Goal: Transaction & Acquisition: Purchase product/service

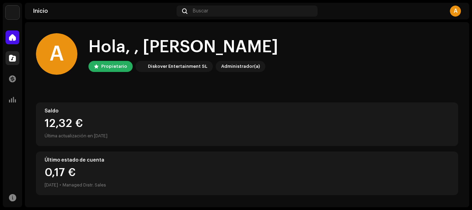
click at [15, 55] on span at bounding box center [12, 58] width 7 height 6
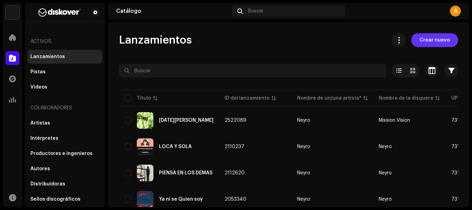
click at [438, 42] on span "Crear nuevo" at bounding box center [435, 40] width 30 height 14
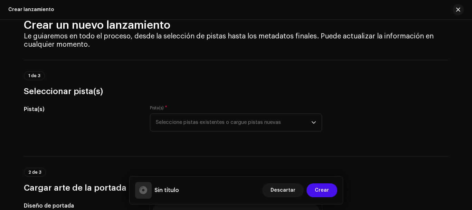
scroll to position [35, 0]
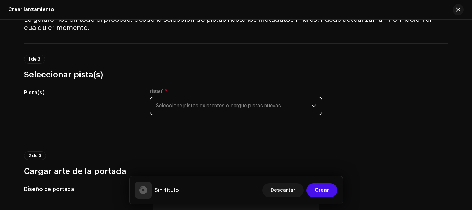
click at [280, 105] on span "Seleccione pistas existentes o cargue pistas nuevas" at bounding box center [234, 105] width 156 height 17
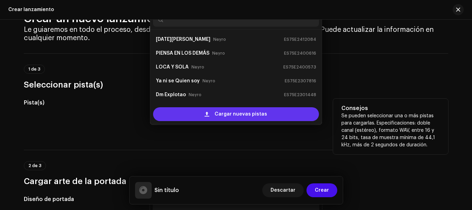
click at [267, 114] on div "Cargar nuevas pistas" at bounding box center [236, 114] width 166 height 14
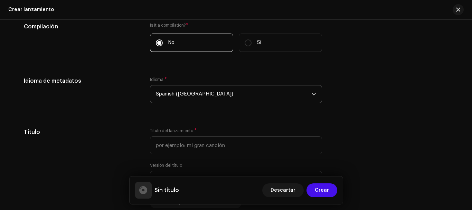
scroll to position [543, 0]
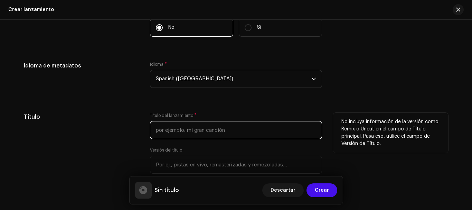
click at [230, 127] on input "text" at bounding box center [236, 130] width 172 height 18
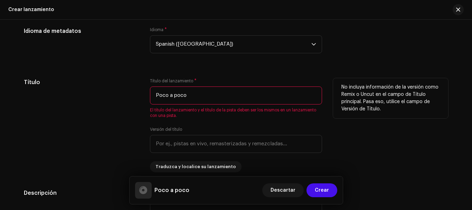
scroll to position [536, 0]
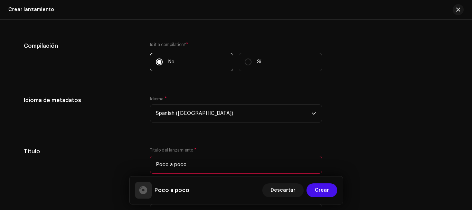
type input "Poco a poco"
click at [469, 101] on div "Crear un nuevo lanzamiento Le guiaremos en todo el proceso, desde la selección …" at bounding box center [236, 115] width 472 height 190
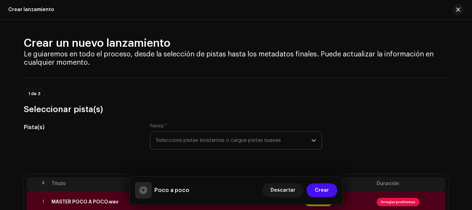
scroll to position [80, 0]
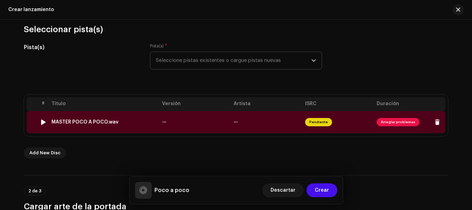
click at [393, 122] on span "Arreglar problemas" at bounding box center [398, 122] width 43 height 8
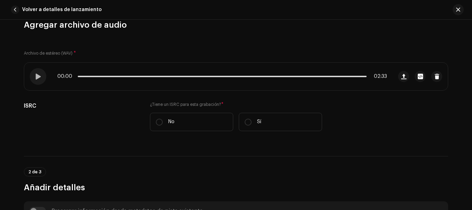
scroll to position [90, 0]
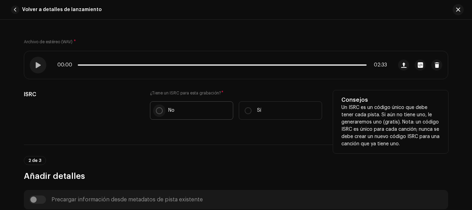
click at [157, 111] on input "No" at bounding box center [159, 110] width 7 height 7
radio input "true"
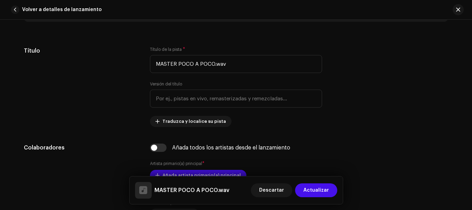
scroll to position [298, 0]
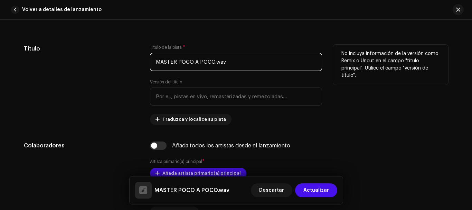
click at [251, 66] on input "MASTER POCO A POCO.wav" at bounding box center [236, 62] width 172 height 18
drag, startPoint x: 176, startPoint y: 63, endPoint x: 150, endPoint y: 61, distance: 26.7
click at [150, 61] on input "MASTER POCO A POCO.wav" at bounding box center [236, 62] width 172 height 18
click at [172, 62] on input "Poco A Poco" at bounding box center [236, 62] width 172 height 18
type input "Poco A Poco"
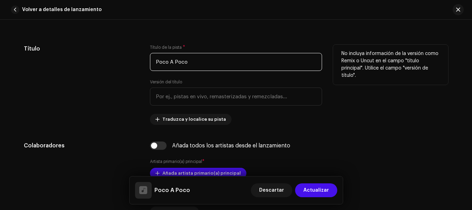
drag, startPoint x: 207, startPoint y: 67, endPoint x: 139, endPoint y: 62, distance: 68.3
click at [139, 62] on div "Título Título de la pista * Poco A Poco Versión del título Traduzca y localice …" at bounding box center [236, 85] width 424 height 80
type input "P"
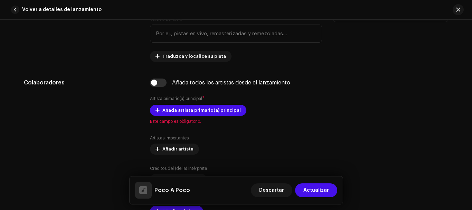
scroll to position [367, 0]
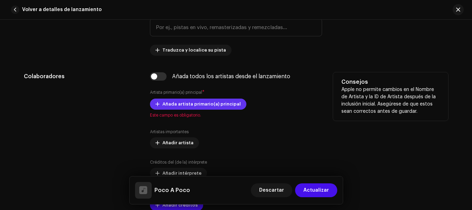
type input "Poco A Poco"
click at [232, 107] on span "Añada artista primario(a) principal" at bounding box center [201, 104] width 78 height 14
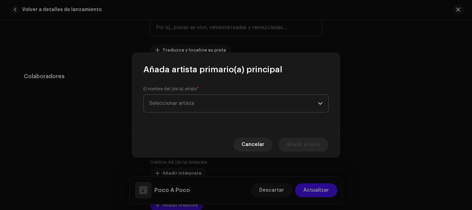
click at [233, 103] on span "Seleccionar artista" at bounding box center [233, 103] width 169 height 17
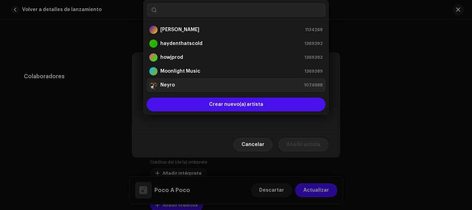
click at [204, 85] on div "Neyro 1074988" at bounding box center [235, 85] width 173 height 8
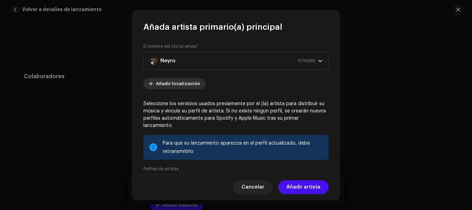
click at [189, 86] on span "Añadir localización" at bounding box center [178, 84] width 44 height 14
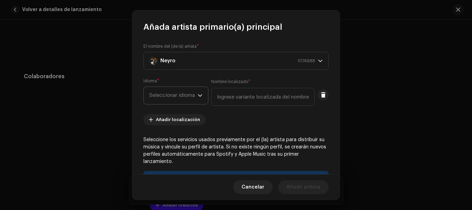
click at [198, 97] on span "Seleccionar idioma" at bounding box center [173, 95] width 48 height 17
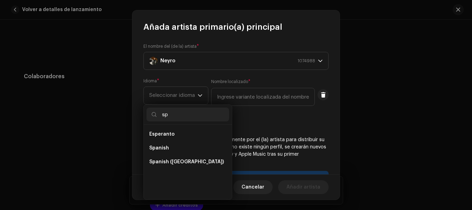
scroll to position [0, 0]
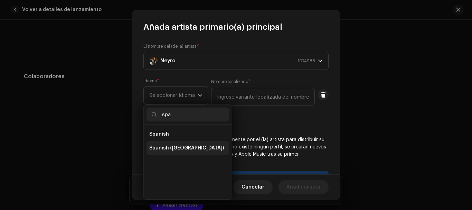
type input "spa"
click at [184, 152] on li "Spanish ([GEOGRAPHIC_DATA])" at bounding box center [188, 148] width 83 height 14
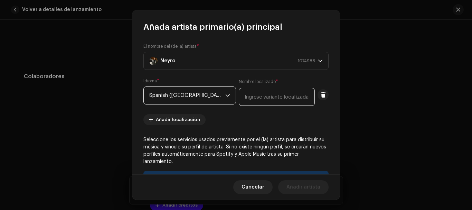
click at [283, 99] on input "text" at bounding box center [277, 97] width 76 height 18
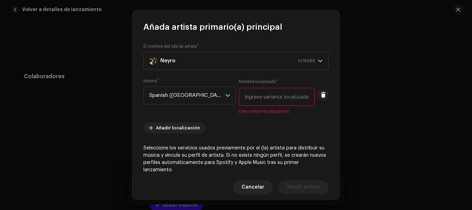
click at [257, 139] on div "El nombre del (de la) artista * Neyro 1074988 Idioma * Spanish (Latin America) …" at bounding box center [235, 102] width 207 height 141
click at [321, 97] on span at bounding box center [323, 95] width 5 height 6
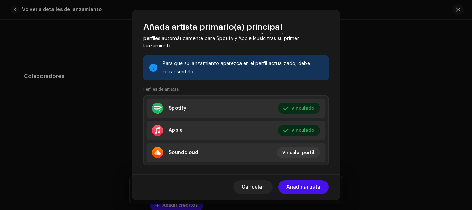
scroll to position [90, 0]
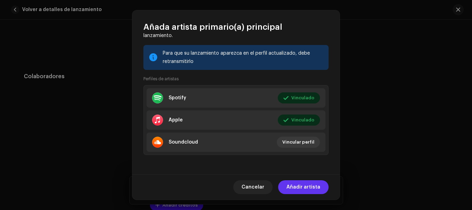
click at [301, 187] on span "Añadir artista" at bounding box center [303, 187] width 34 height 14
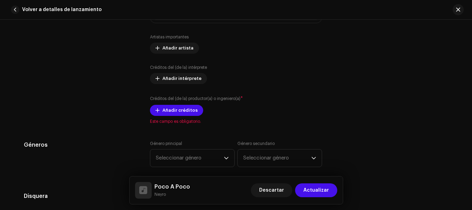
scroll to position [436, 0]
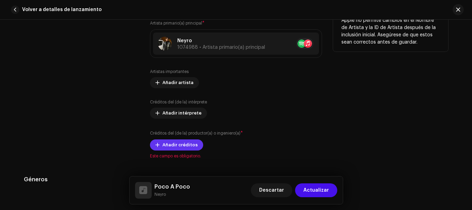
click at [179, 146] on span "Añadir créditos" at bounding box center [179, 145] width 35 height 14
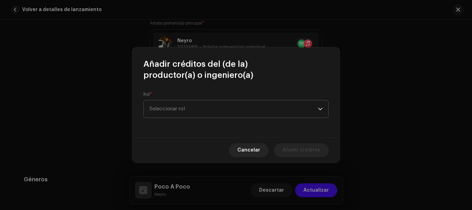
click at [199, 109] on span "Seleccionar rol" at bounding box center [233, 108] width 169 height 17
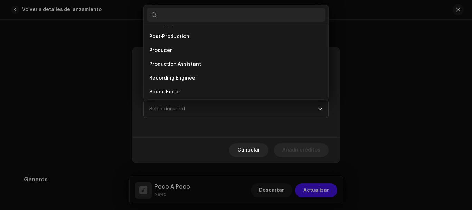
scroll to position [276, 0]
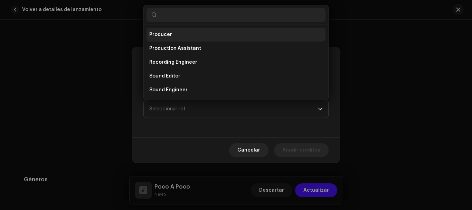
click at [191, 38] on li "Producer" at bounding box center [236, 35] width 179 height 14
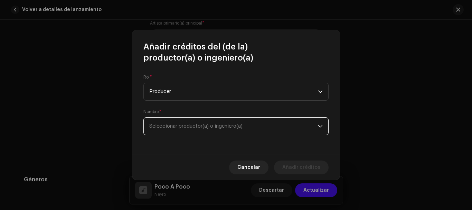
click at [184, 127] on span "Seleccionar productor(a) o ingeniero(a)" at bounding box center [195, 125] width 93 height 5
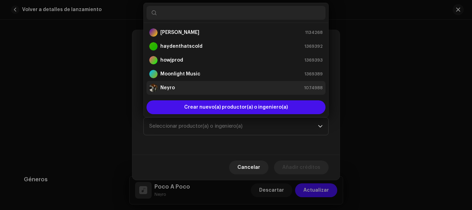
click at [195, 85] on div "Neyro 1074988" at bounding box center [235, 88] width 173 height 8
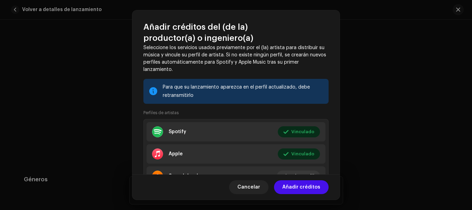
scroll to position [135, 0]
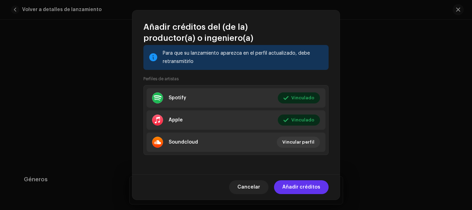
click at [302, 185] on span "Añadir créditos" at bounding box center [301, 187] width 38 height 14
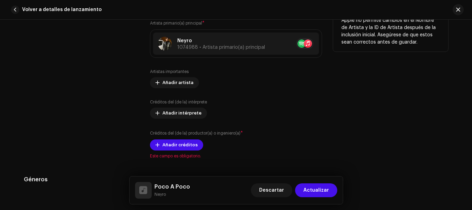
scroll to position [470, 0]
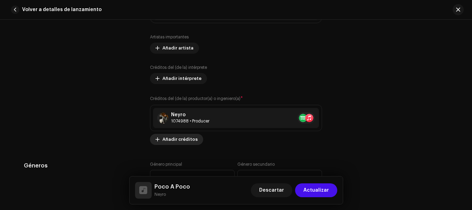
click at [180, 139] on span "Añadir créditos" at bounding box center [179, 139] width 35 height 14
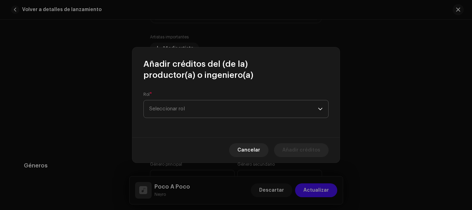
click at [184, 111] on span "Seleccionar rol" at bounding box center [233, 108] width 169 height 17
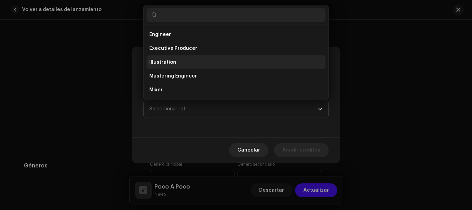
scroll to position [173, 0]
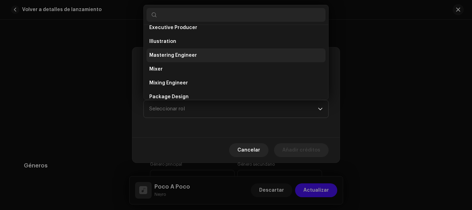
click at [197, 56] on li "Mastering Engineer" at bounding box center [236, 55] width 179 height 14
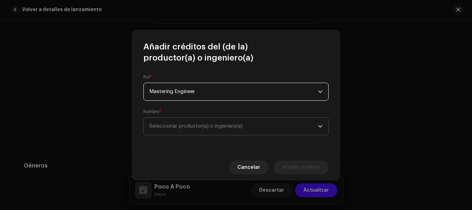
click at [207, 124] on span "Seleccionar productor(a) o ingeniero(a)" at bounding box center [195, 125] width 93 height 5
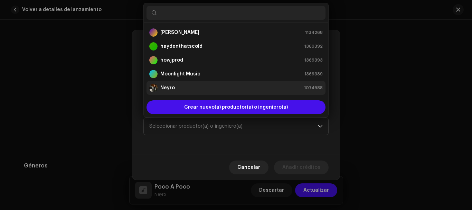
click at [186, 90] on div "Neyro 1074988" at bounding box center [235, 88] width 173 height 8
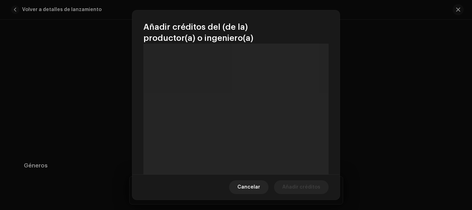
scroll to position [115, 0]
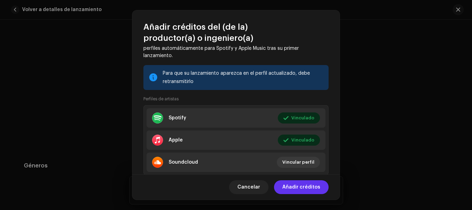
click at [292, 190] on span "Añadir créditos" at bounding box center [301, 187] width 38 height 14
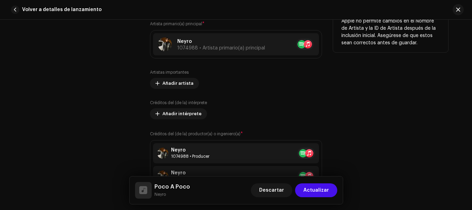
scroll to position [401, 0]
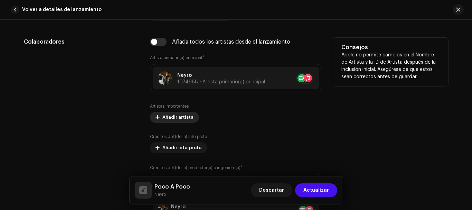
click at [190, 120] on button "Añadir artista" at bounding box center [174, 117] width 49 height 11
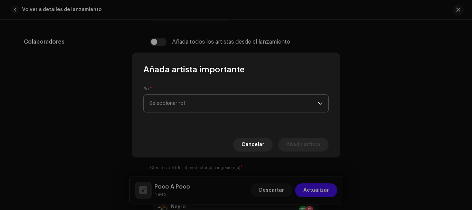
click at [238, 110] on span "Seleccionar rol" at bounding box center [233, 103] width 169 height 17
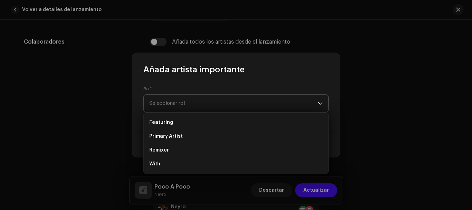
click at [232, 107] on span "Seleccionar rol" at bounding box center [233, 103] width 169 height 17
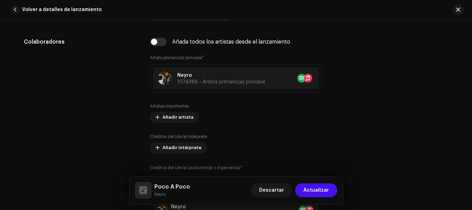
click at [417, 103] on div "Añada artista importante Rol * Seleccionar rol Este campo es obligatorio. Cance…" at bounding box center [236, 105] width 472 height 210
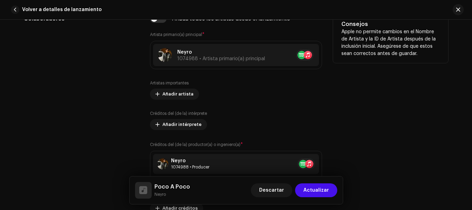
scroll to position [436, 0]
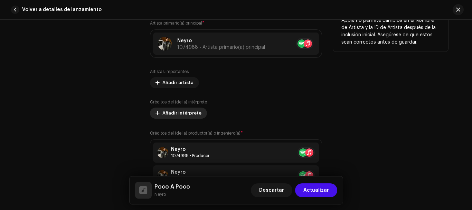
click at [198, 113] on button "Añadir intérprete" at bounding box center [178, 112] width 57 height 11
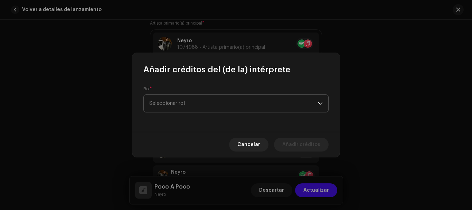
click at [207, 108] on span "Seleccionar rol" at bounding box center [233, 103] width 169 height 17
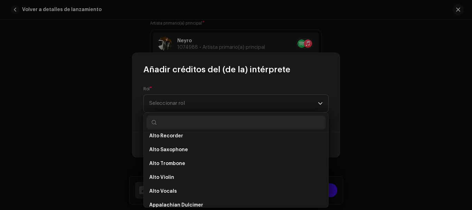
scroll to position [172, 0]
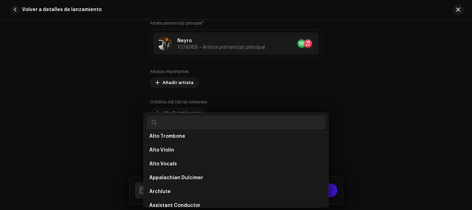
click at [361, 101] on div "Añadir créditos del (de la) intérprete Rol * Seleccionar rol Cancelar Añadir cr…" at bounding box center [236, 105] width 472 height 210
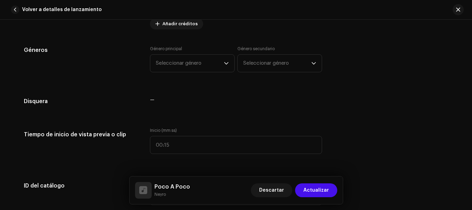
scroll to position [574, 0]
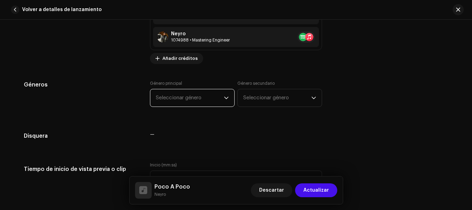
click at [217, 103] on span "Seleccionar género" at bounding box center [190, 97] width 68 height 17
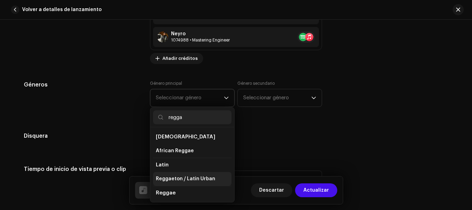
type input "regga"
click at [187, 182] on span "Reggaeton / Latin Urban" at bounding box center [185, 178] width 59 height 7
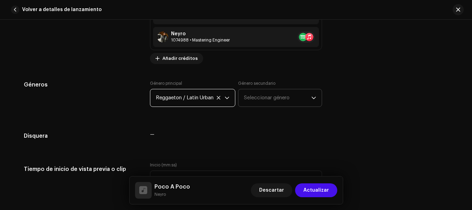
click at [258, 101] on span "Seleccionar género" at bounding box center [277, 97] width 67 height 17
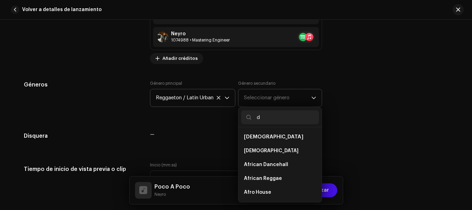
type input "da"
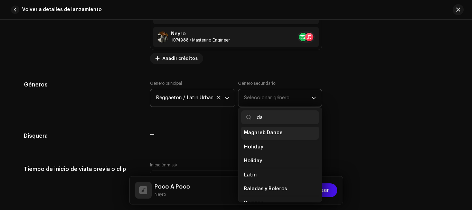
scroll to position [104, 0]
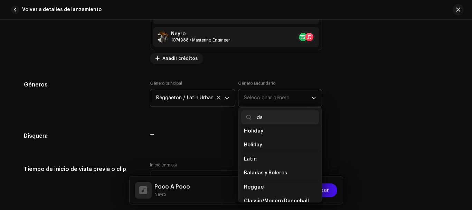
drag, startPoint x: 276, startPoint y: 116, endPoint x: 250, endPoint y: 115, distance: 26.6
click at [250, 115] on p-iconfield "da" at bounding box center [280, 117] width 78 height 14
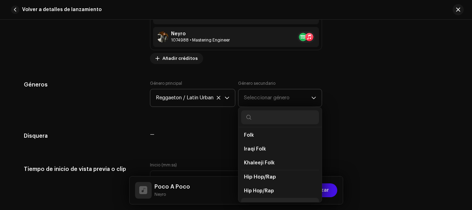
scroll to position [2719, 0]
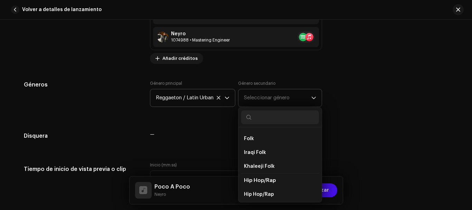
click at [275, 178] on span "Hip Hop/Rap" at bounding box center [260, 180] width 32 height 5
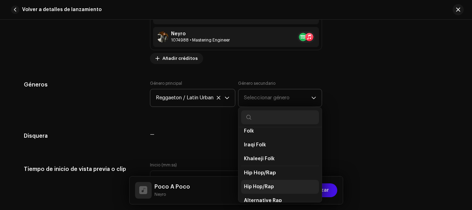
click at [267, 185] on li "Hip Hop/Rap" at bounding box center [280, 187] width 78 height 14
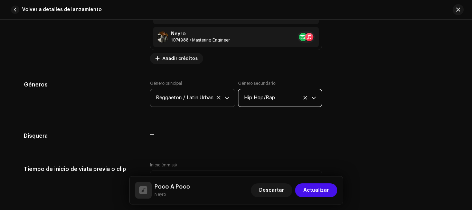
click at [381, 89] on div "Géneros Género principal Reggaeton / Latin Urban Género secundario Hip Hop/Rap" at bounding box center [236, 98] width 424 height 35
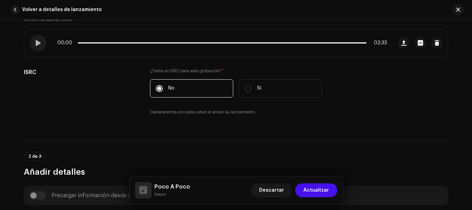
scroll to position [56, 0]
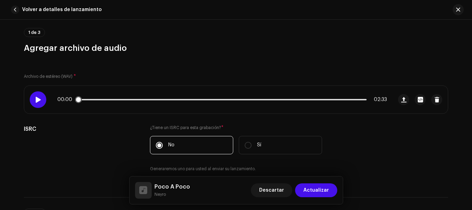
click at [41, 102] on div at bounding box center [38, 99] width 17 height 17
click at [84, 100] on p-slider at bounding box center [222, 99] width 289 height 1
click at [41, 97] on div at bounding box center [38, 99] width 17 height 17
click at [88, 98] on div "00:12 02:33" at bounding box center [222, 100] width 330 height 6
click at [85, 99] on span at bounding box center [90, 99] width 25 height 1
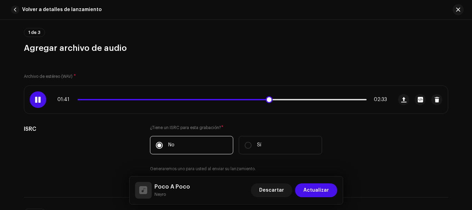
click at [88, 101] on div "01:41 02:33" at bounding box center [222, 100] width 330 height 6
click at [92, 97] on div "01:41 02:33" at bounding box center [222, 100] width 330 height 6
click at [92, 98] on div "01:41 02:33" at bounding box center [222, 100] width 330 height 6
click at [92, 100] on span at bounding box center [174, 99] width 192 height 1
click at [41, 98] on div at bounding box center [38, 99] width 17 height 17
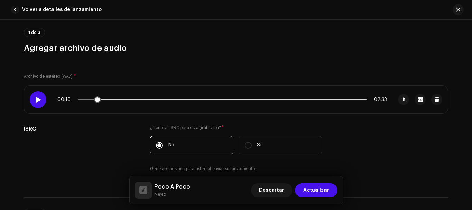
click at [41, 95] on div at bounding box center [38, 99] width 17 height 17
click at [91, 100] on span at bounding box center [88, 99] width 21 height 1
click at [41, 98] on div at bounding box center [38, 99] width 17 height 17
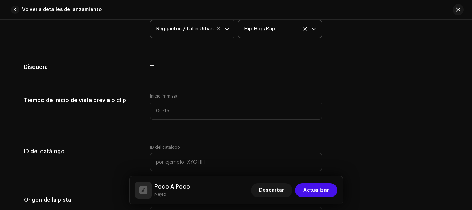
scroll to position [643, 0]
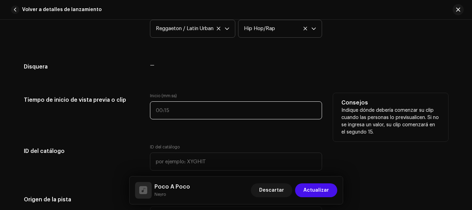
type input ":"
click at [199, 114] on input ":" at bounding box center [236, 110] width 172 height 18
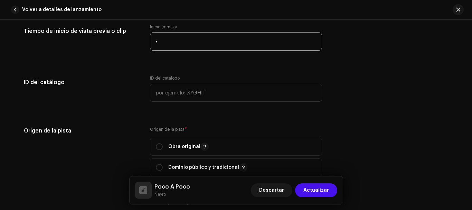
scroll to position [712, 0]
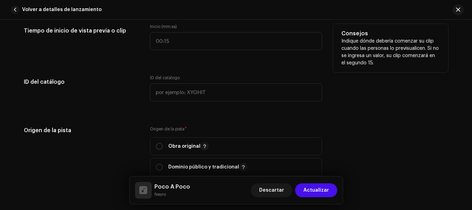
click at [119, 54] on div "Tiempo de inicio de vista previa o clip" at bounding box center [81, 41] width 115 height 35
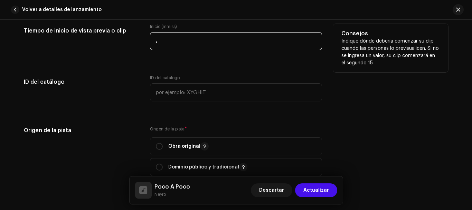
click at [173, 42] on input ":" at bounding box center [236, 41] width 172 height 18
type input "00:09"
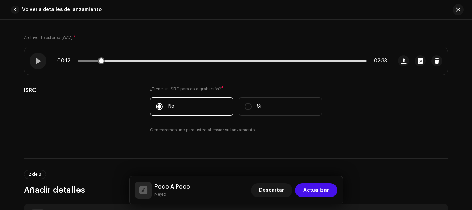
scroll to position [90, 0]
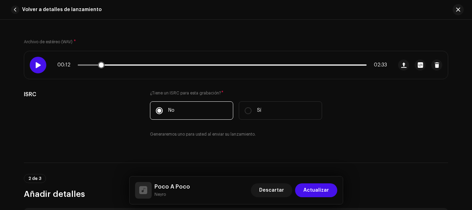
click at [39, 62] on div at bounding box center [38, 65] width 17 height 17
click at [85, 65] on span at bounding box center [89, 64] width 23 height 1
click at [39, 65] on span at bounding box center [38, 65] width 6 height 6
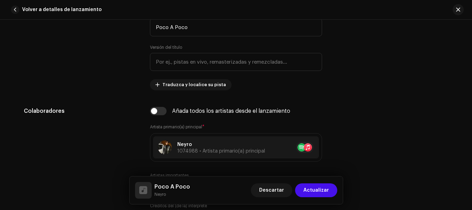
scroll to position [367, 0]
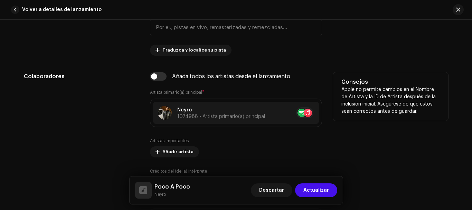
click at [166, 75] on div "Añada todos los artistas desde el lanzamiento" at bounding box center [236, 76] width 172 height 8
click at [163, 76] on input "checkbox" at bounding box center [158, 76] width 17 height 8
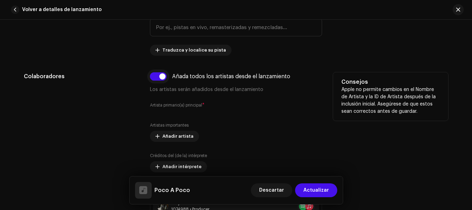
click at [159, 77] on input "checkbox" at bounding box center [158, 76] width 17 height 8
checkbox input "false"
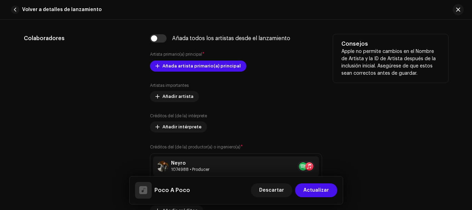
scroll to position [332, 0]
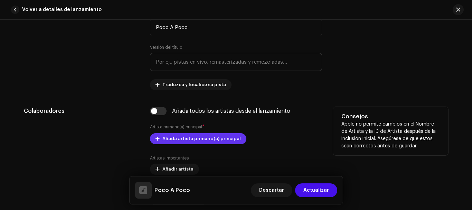
click at [199, 135] on span "Añada artista primario(a) principal" at bounding box center [201, 139] width 78 height 14
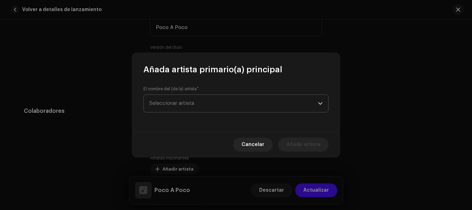
click at [203, 106] on span "Seleccionar artista" at bounding box center [233, 103] width 169 height 17
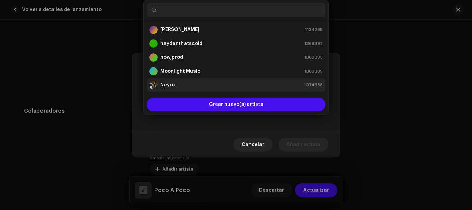
click at [203, 89] on li "Neyro 1074988" at bounding box center [236, 85] width 179 height 14
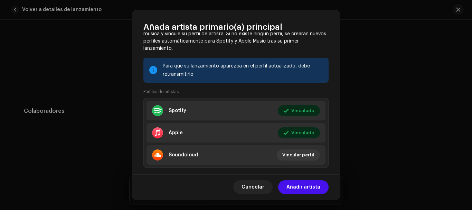
scroll to position [90, 0]
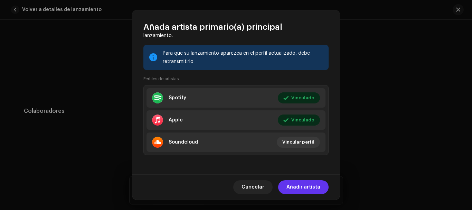
click at [303, 185] on span "Añadir artista" at bounding box center [303, 187] width 34 height 14
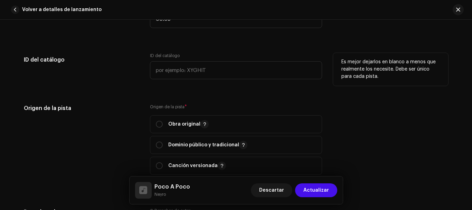
scroll to position [781, 0]
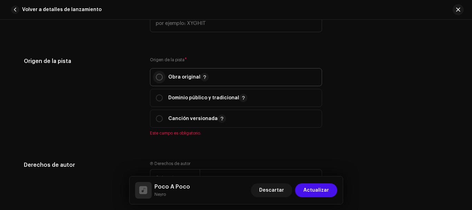
click at [159, 77] on input "radio" at bounding box center [159, 77] width 7 height 7
radio input "true"
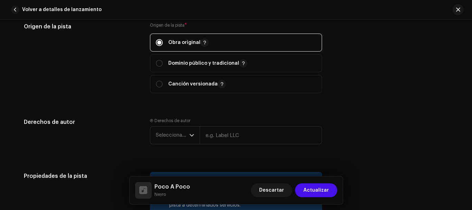
scroll to position [850, 0]
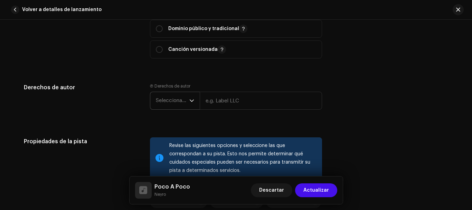
click at [189, 98] on icon "dropdown trigger" at bounding box center [191, 100] width 5 height 5
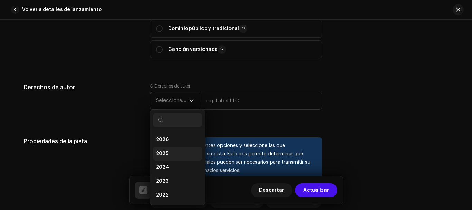
click at [175, 152] on li "2025" at bounding box center [177, 154] width 49 height 14
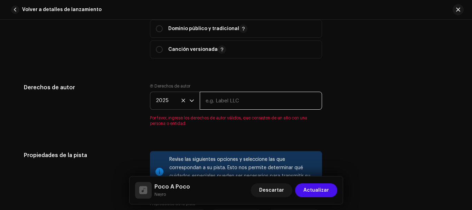
click at [226, 95] on input "text" at bounding box center [261, 101] width 122 height 18
type input "Mission Vision"
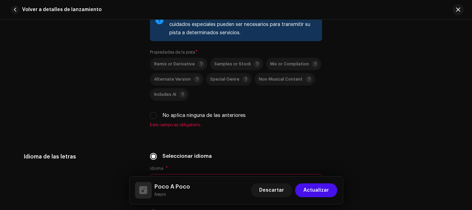
scroll to position [989, 0]
click at [155, 113] on input "No aplica ninguna de las anteriores" at bounding box center [153, 114] width 7 height 7
checkbox input "true"
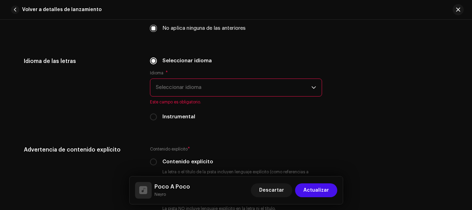
scroll to position [1092, 0]
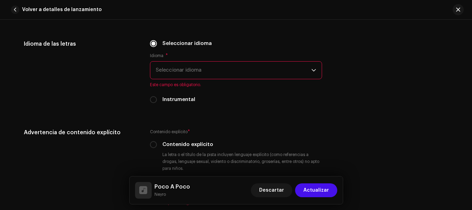
click at [280, 75] on span "Seleccionar idioma" at bounding box center [234, 70] width 156 height 17
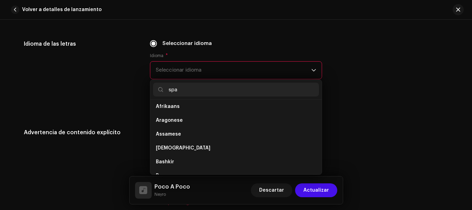
scroll to position [0, 0]
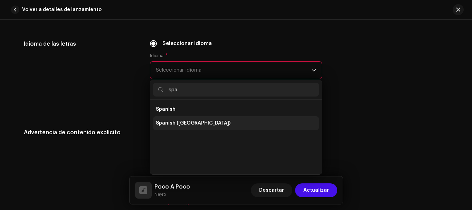
type input "spa"
click at [220, 124] on li "Spanish ([GEOGRAPHIC_DATA])" at bounding box center [236, 123] width 166 height 14
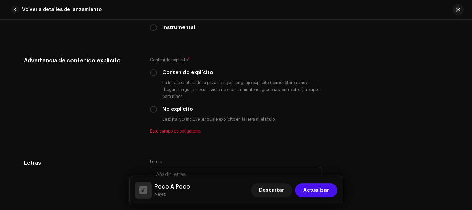
scroll to position [1161, 0]
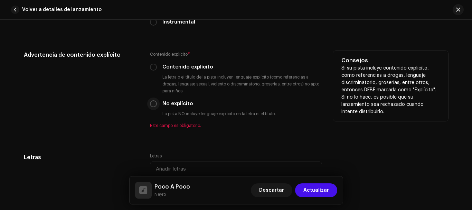
click at [152, 103] on input "No explícito" at bounding box center [153, 103] width 7 height 7
radio input "true"
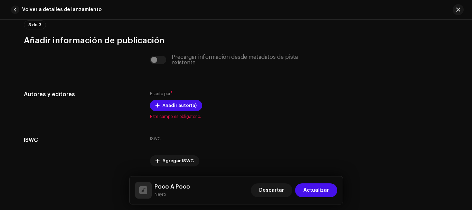
scroll to position [1369, 0]
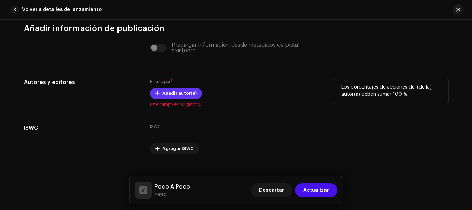
click at [179, 89] on span "Añadir autor(a)" at bounding box center [179, 93] width 34 height 14
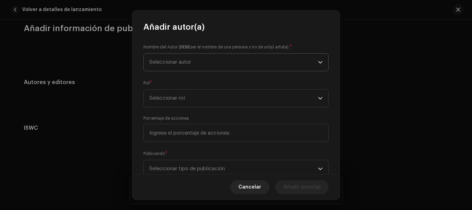
click at [216, 68] on span "Seleccionar autor" at bounding box center [233, 62] width 169 height 17
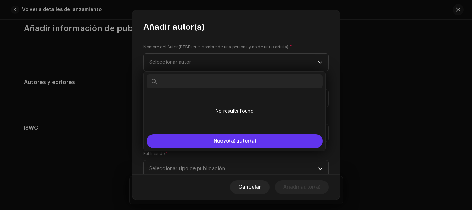
click at [225, 137] on button "Nuevo(a) autor(a)" at bounding box center [235, 141] width 176 height 14
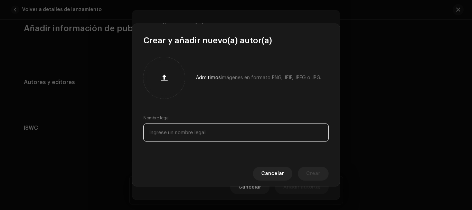
click at [218, 131] on input "text" at bounding box center [235, 132] width 185 height 18
type input "[PERSON_NAME] [PERSON_NAME]"
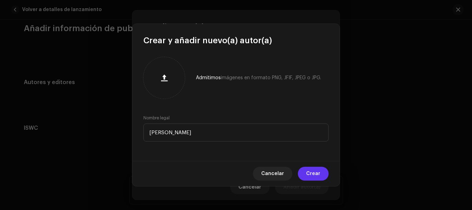
click at [323, 175] on button "Crear" at bounding box center [313, 174] width 31 height 14
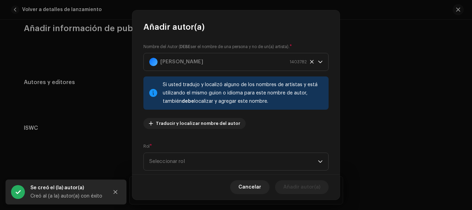
scroll to position [0, 0]
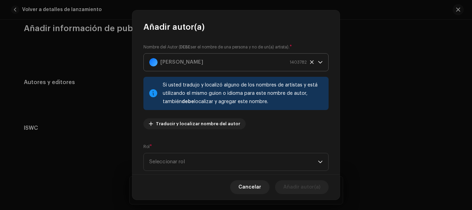
click at [247, 64] on div "Ariel Samir Murillo Trejo 1403782" at bounding box center [228, 62] width 158 height 17
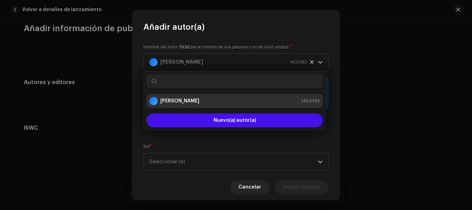
click at [223, 102] on div "Ariel Samir Murillo Trejo 1403782" at bounding box center [234, 101] width 171 height 8
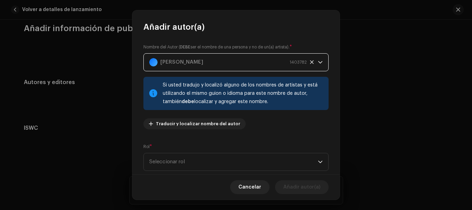
click at [252, 68] on div "Ariel Samir Murillo Trejo 1403782" at bounding box center [228, 62] width 158 height 17
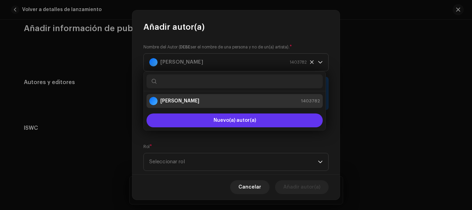
click at [295, 121] on button "Nuevo(a) autor(a)" at bounding box center [235, 120] width 176 height 14
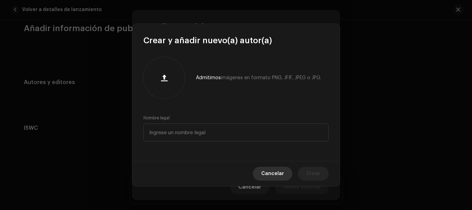
click at [272, 172] on span "Cancelar" at bounding box center [272, 174] width 23 height 14
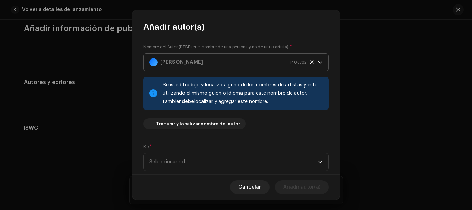
click at [310, 62] on icon at bounding box center [312, 62] width 4 height 4
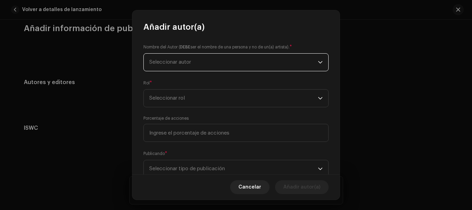
click at [239, 65] on span "Seleccionar autor" at bounding box center [233, 62] width 169 height 17
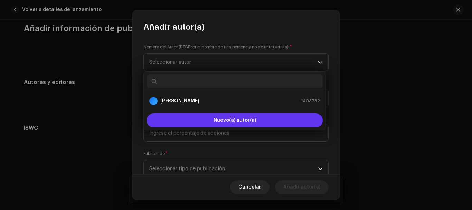
click at [218, 118] on span "Nuevo(a) autor(a)" at bounding box center [235, 120] width 43 height 5
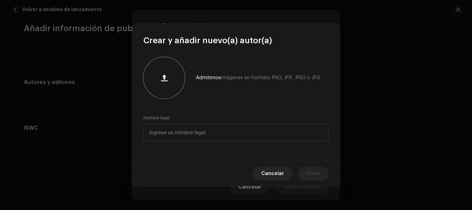
click at [175, 83] on div at bounding box center [164, 78] width 36 height 36
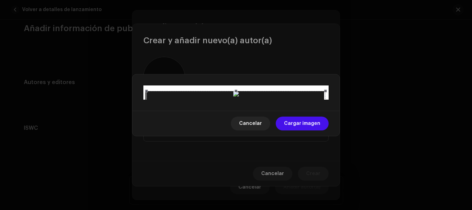
drag, startPoint x: 272, startPoint y: 80, endPoint x: 276, endPoint y: 45, distance: 35.4
click at [276, 91] on div at bounding box center [236, 180] width 179 height 179
drag, startPoint x: 236, startPoint y: 108, endPoint x: 261, endPoint y: 120, distance: 28.3
click at [261, 98] on div at bounding box center [236, 94] width 182 height 7
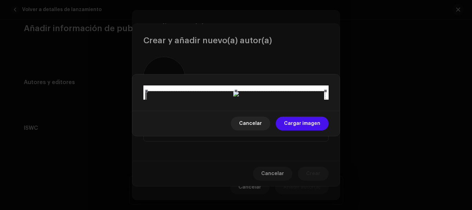
scroll to position [29, 0]
click at [302, 130] on span "Cargar imagen" at bounding box center [302, 123] width 36 height 14
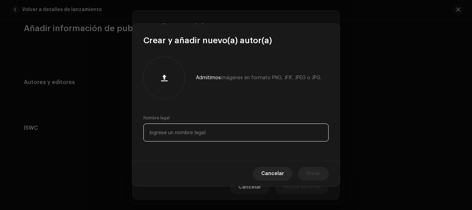
click at [225, 138] on input "text" at bounding box center [235, 132] width 185 height 18
type input "[PERSON_NAME] [PERSON_NAME]"
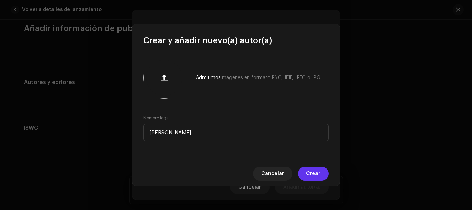
click at [326, 175] on button "Crear" at bounding box center [313, 174] width 31 height 14
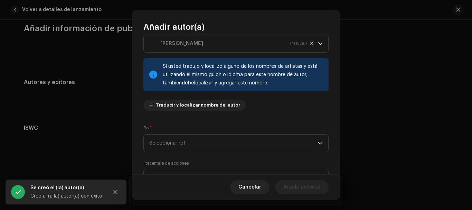
scroll to position [35, 0]
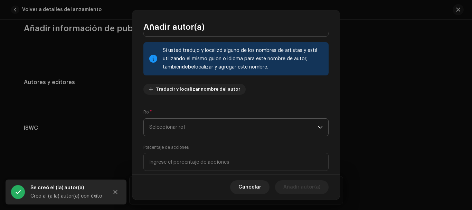
click at [234, 129] on span "Seleccionar rol" at bounding box center [233, 127] width 169 height 17
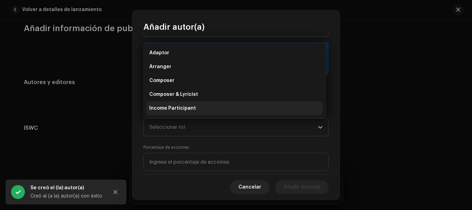
scroll to position [11, 0]
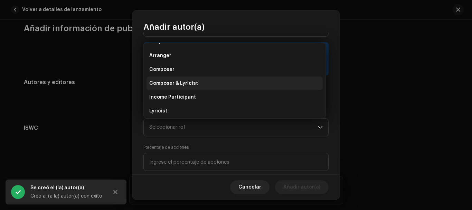
click at [208, 81] on li "Composer & Lyricist" at bounding box center [235, 83] width 176 height 14
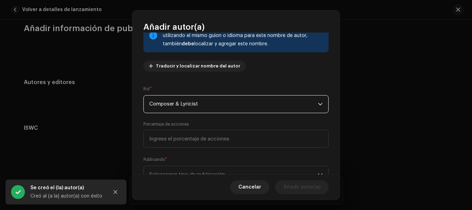
scroll to position [86, 0]
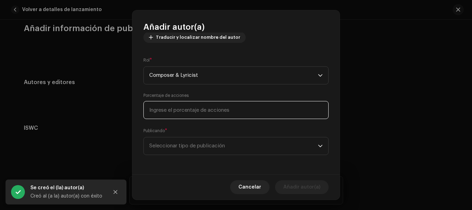
click at [220, 110] on input at bounding box center [235, 110] width 185 height 18
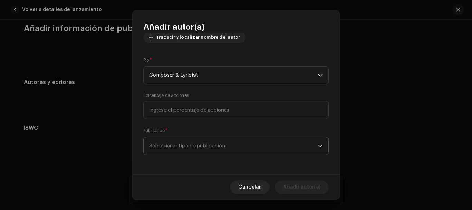
click at [217, 144] on span "Seleccionar tipo de publicación" at bounding box center [233, 145] width 169 height 17
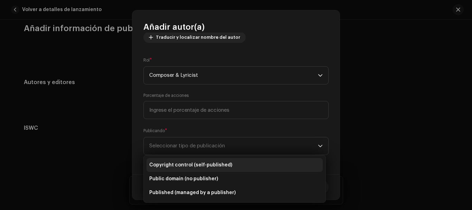
click at [210, 167] on span "Copyright control (self-published)" at bounding box center [190, 164] width 83 height 7
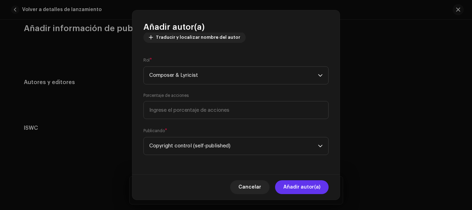
click at [313, 188] on span "Añadir autor(a)" at bounding box center [301, 187] width 37 height 14
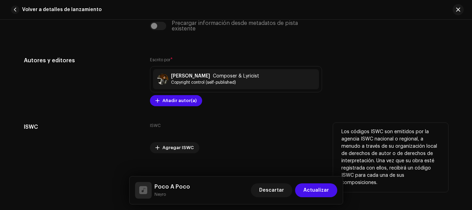
scroll to position [1400, 0]
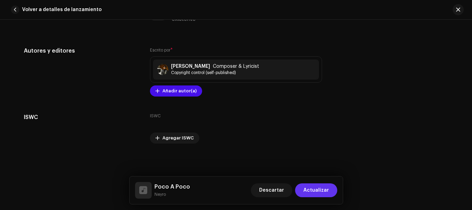
click at [310, 191] on span "Actualizar" at bounding box center [316, 190] width 26 height 14
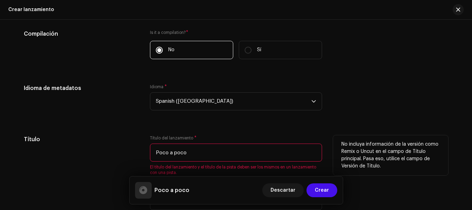
scroll to position [564, 0]
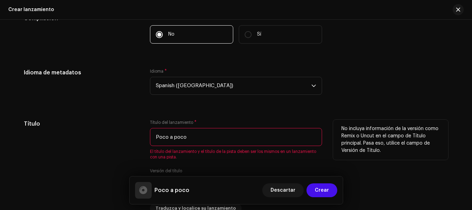
click at [202, 139] on input "Poco a poco" at bounding box center [236, 137] width 172 height 18
click at [173, 137] on input "Poco a poco" at bounding box center [236, 137] width 172 height 18
click at [176, 138] on input "Poco a poco" at bounding box center [236, 137] width 172 height 18
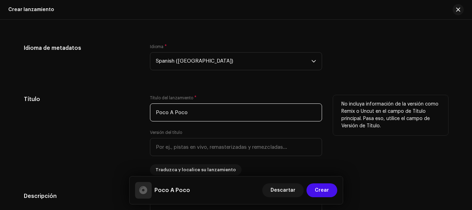
scroll to position [598, 0]
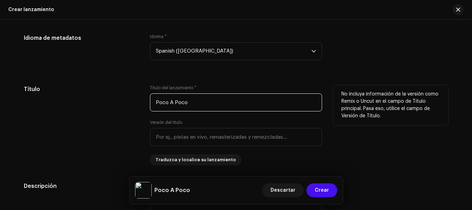
click at [231, 99] on input "Poco A Poco" at bounding box center [236, 102] width 172 height 18
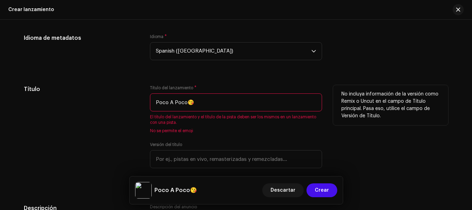
click at [245, 105] on input "Poco A Poco😘" at bounding box center [236, 102] width 172 height 18
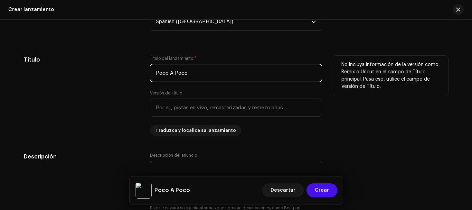
scroll to position [667, 0]
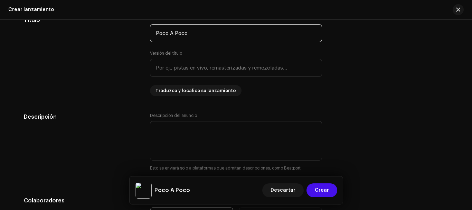
type input "Poco A Poco"
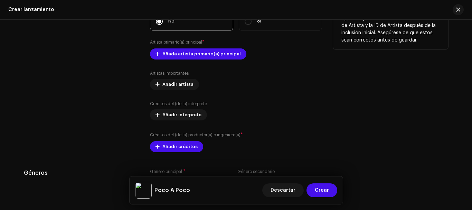
scroll to position [875, 0]
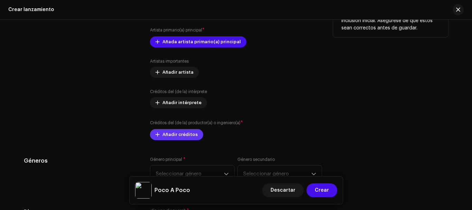
click at [167, 136] on span "Añadir créditos" at bounding box center [179, 135] width 35 height 14
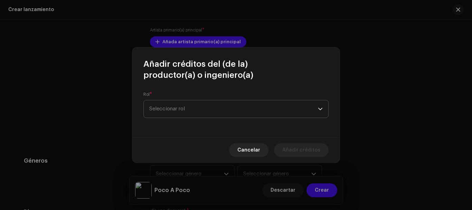
click at [186, 110] on span "Seleccionar rol" at bounding box center [233, 108] width 169 height 17
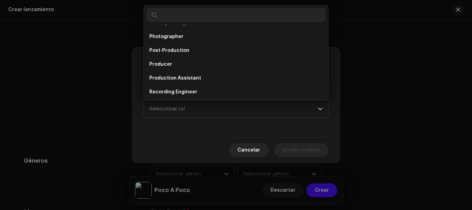
scroll to position [253, 0]
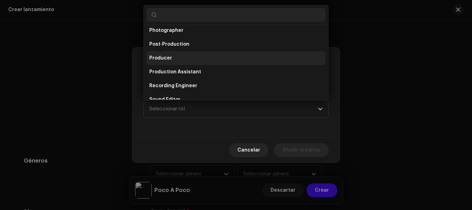
click at [182, 60] on li "Producer" at bounding box center [236, 58] width 179 height 14
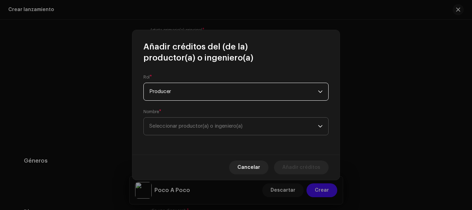
click at [178, 126] on span "Seleccionar productor(a) o ingeniero(a)" at bounding box center [195, 125] width 93 height 5
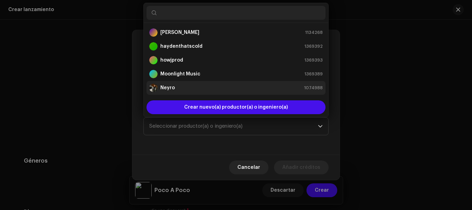
click at [185, 85] on div "Neyro 1074988" at bounding box center [235, 88] width 173 height 8
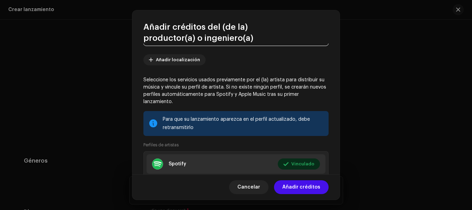
scroll to position [135, 0]
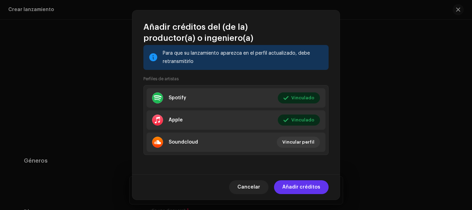
click at [297, 189] on span "Añadir créditos" at bounding box center [301, 187] width 38 height 14
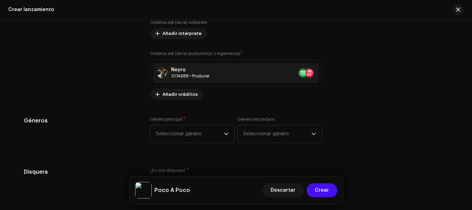
scroll to position [978, 0]
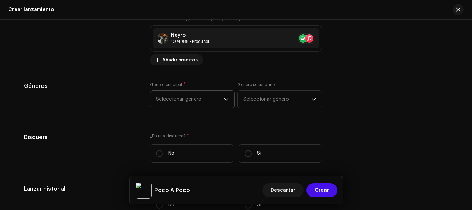
click at [218, 103] on span "Seleccionar género" at bounding box center [190, 99] width 68 height 17
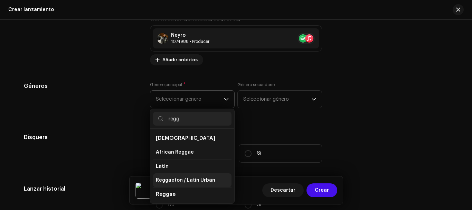
type input "regg"
click at [195, 179] on span "Reggaeton / Latin Urban" at bounding box center [185, 180] width 59 height 7
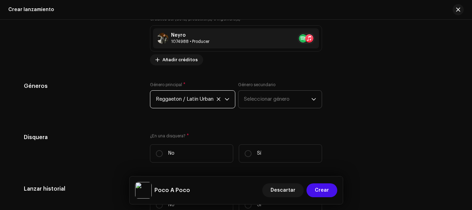
click at [299, 92] on span "Seleccionar género" at bounding box center [277, 99] width 67 height 17
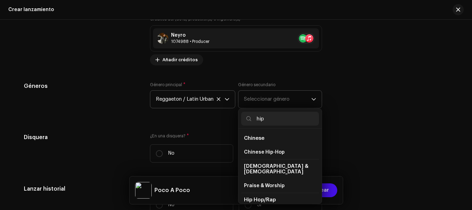
scroll to position [35, 0]
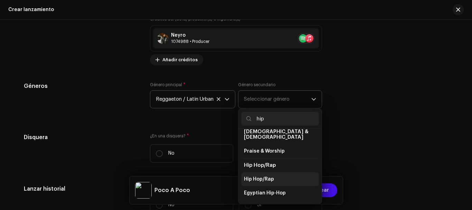
type input "hip"
click at [271, 177] on span "Hip Hop/Rap" at bounding box center [259, 179] width 30 height 7
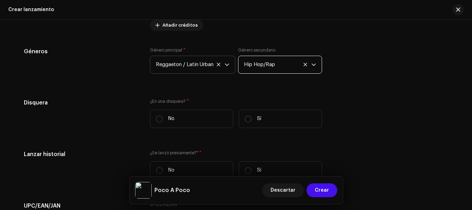
scroll to position [1047, 0]
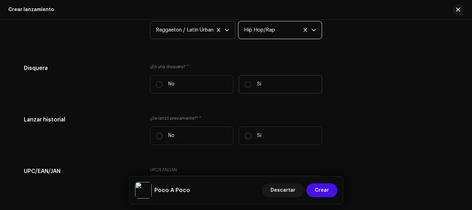
click at [242, 88] on label "Sí" at bounding box center [280, 84] width 83 height 18
click at [245, 88] on input "Sí" at bounding box center [248, 84] width 7 height 7
radio input "true"
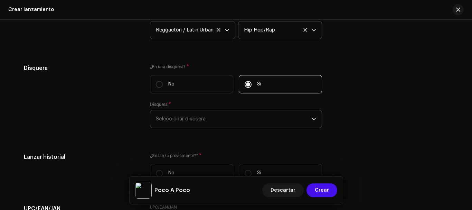
click at [221, 125] on span "Seleccionar disquera" at bounding box center [234, 118] width 156 height 17
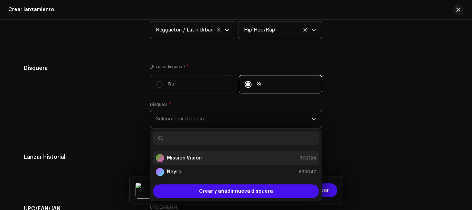
click at [207, 160] on div "Mission Vision 502124" at bounding box center [236, 158] width 160 height 8
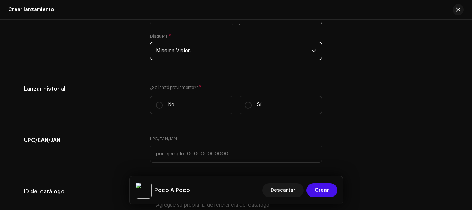
scroll to position [1117, 0]
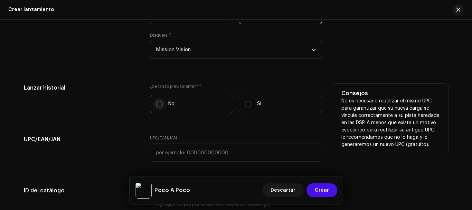
click at [156, 104] on input "No" at bounding box center [159, 104] width 7 height 7
radio input "true"
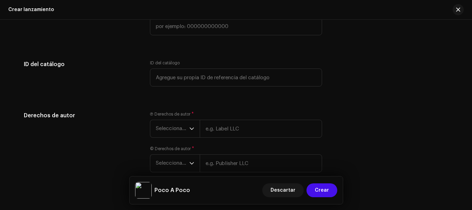
scroll to position [1255, 0]
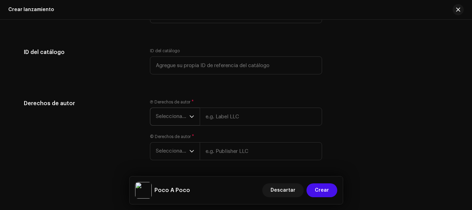
click at [180, 116] on span "Seleccionar año" at bounding box center [173, 116] width 34 height 17
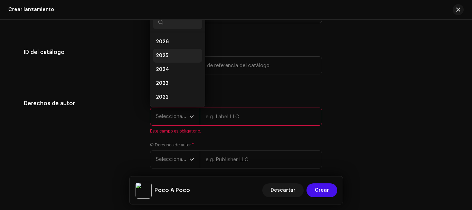
click at [177, 54] on li "2025" at bounding box center [177, 56] width 49 height 14
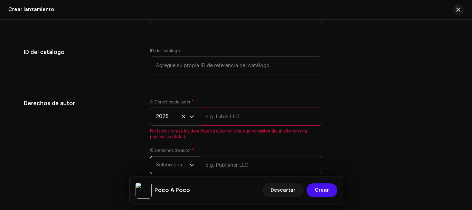
click at [186, 167] on span "Seleccionar año" at bounding box center [173, 164] width 34 height 17
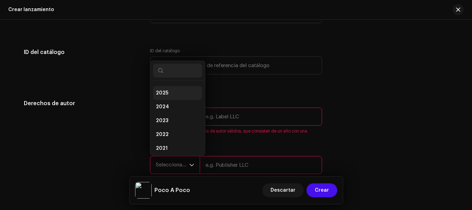
scroll to position [3, 0]
click at [174, 105] on li "2025" at bounding box center [177, 101] width 49 height 14
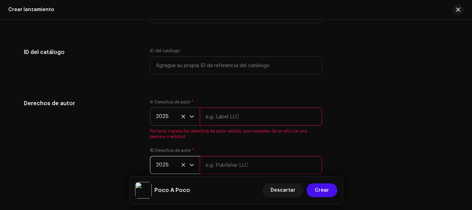
click at [231, 114] on input "text" at bounding box center [261, 116] width 122 height 18
type input "Mission Vision"
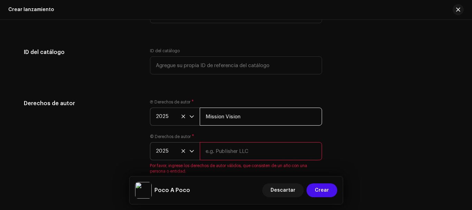
scroll to position [1289, 0]
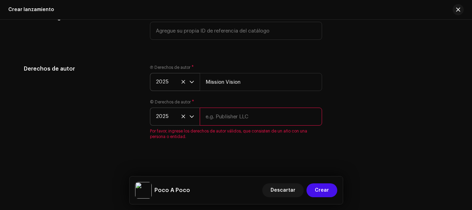
click at [151, 101] on label "© Derechos de autor *" at bounding box center [172, 102] width 44 height 6
click at [248, 86] on input "Mission Vision" at bounding box center [261, 82] width 122 height 18
click at [191, 82] on icon "dropdown trigger" at bounding box center [191, 81] width 5 height 5
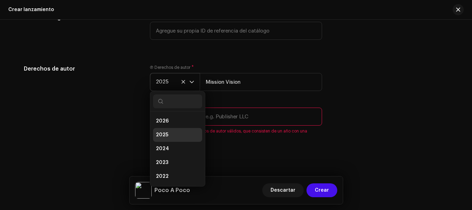
scroll to position [3, 0]
click at [191, 82] on icon "dropdown trigger" at bounding box center [191, 81] width 5 height 5
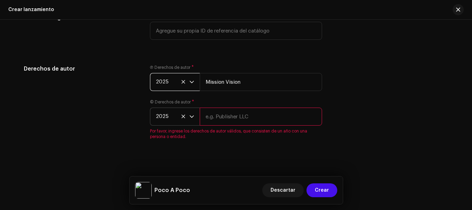
click at [227, 112] on input "text" at bounding box center [261, 116] width 122 height 18
type input "Neyro"
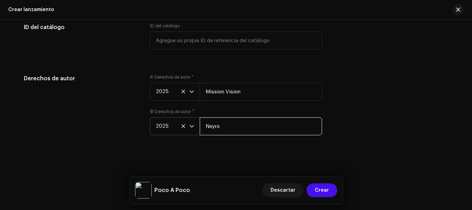
scroll to position [1280, 0]
click at [343, 95] on div "Derechos de autor Ⓟ Derechos de autor * 2025 Mission Vision © Derechos de autor…" at bounding box center [236, 108] width 424 height 69
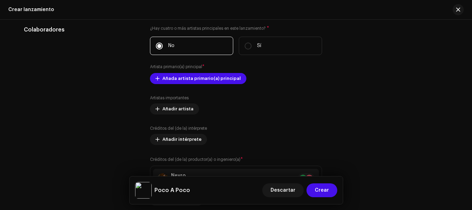
scroll to position [831, 0]
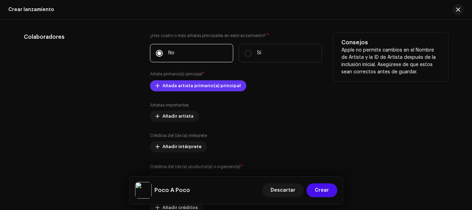
click at [183, 85] on span "Añada artista primario(a) principal" at bounding box center [201, 86] width 78 height 14
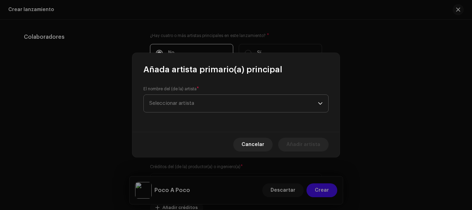
click at [187, 102] on span "Seleccionar artista" at bounding box center [171, 103] width 45 height 5
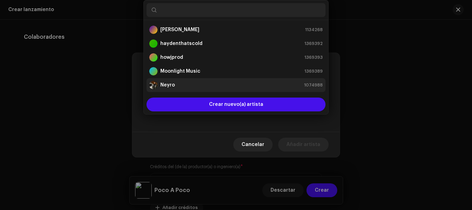
click at [186, 87] on div "Neyro 1074988" at bounding box center [235, 85] width 173 height 8
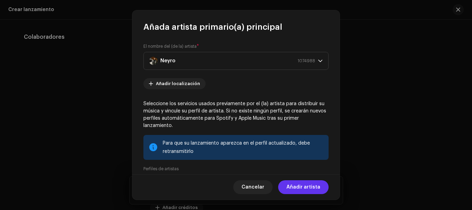
click at [315, 184] on span "Añadir artista" at bounding box center [303, 187] width 34 height 14
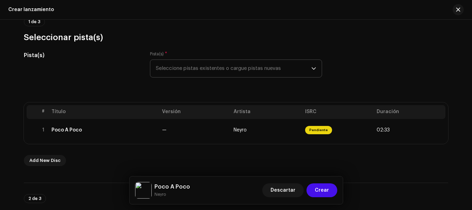
scroll to position [104, 0]
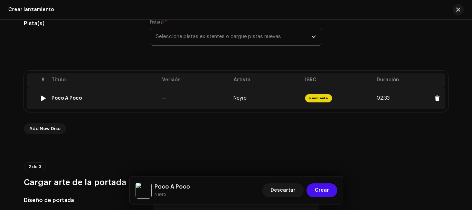
click at [287, 104] on td "Neyro" at bounding box center [267, 98] width 72 height 22
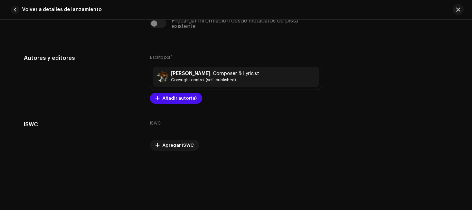
scroll to position [1461, 0]
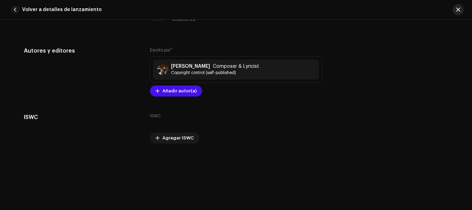
click at [462, 9] on button "button" at bounding box center [458, 9] width 11 height 11
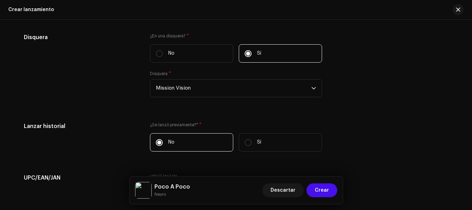
scroll to position [1287, 0]
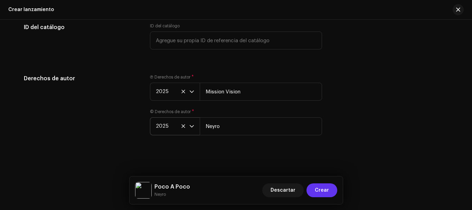
click at [331, 189] on button "Crear" at bounding box center [322, 190] width 31 height 14
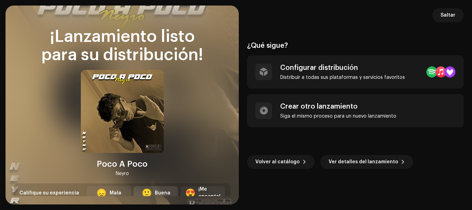
click at [168, 192] on div "Buena" at bounding box center [163, 192] width 16 height 7
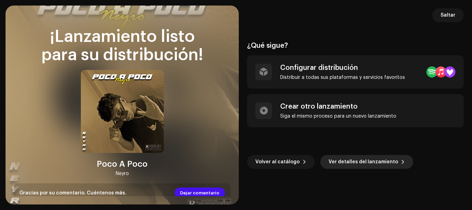
click at [337, 157] on span "Ver detalles del lanzamiento" at bounding box center [363, 162] width 69 height 14
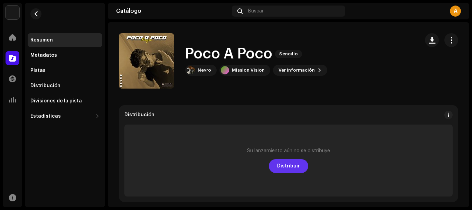
click at [288, 170] on span "Distribuir" at bounding box center [288, 166] width 23 height 14
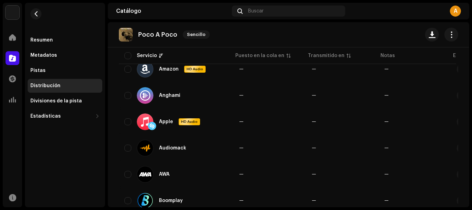
scroll to position [104, 0]
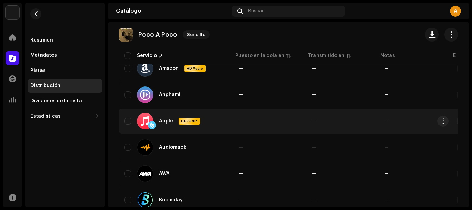
click at [192, 122] on span "HD Audio" at bounding box center [189, 121] width 20 height 5
click at [437, 120] on span "—" at bounding box center [415, 121] width 62 height 5
click at [441, 120] on span "button" at bounding box center [443, 121] width 5 height 6
click at [442, 120] on span "button" at bounding box center [443, 121] width 5 height 6
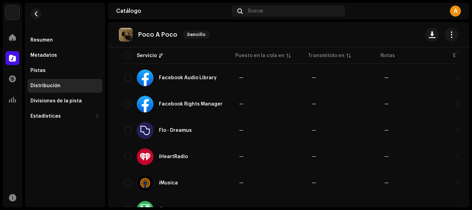
scroll to position [346, 0]
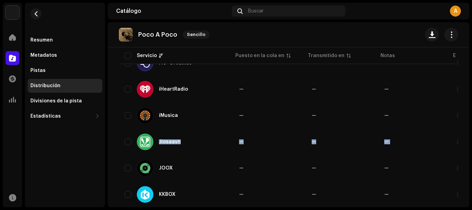
drag, startPoint x: 470, startPoint y: 116, endPoint x: 465, endPoint y: 125, distance: 10.2
click at [469, 152] on div "Neyro Inicio Catálogo Transacciones Estadísticas Recursos Resumen Metadatos Pis…" at bounding box center [236, 105] width 472 height 210
click at [463, 137] on div "Distribución Distribuir todo Todas 30 Nunca se distribuyó 30 En curso Problemas…" at bounding box center [288, 166] width 361 height 906
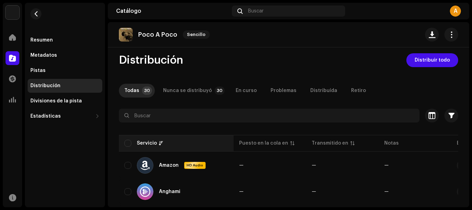
scroll to position [0, 0]
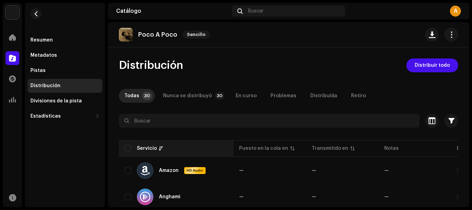
click at [124, 149] on th "Servicio" at bounding box center [176, 148] width 115 height 17
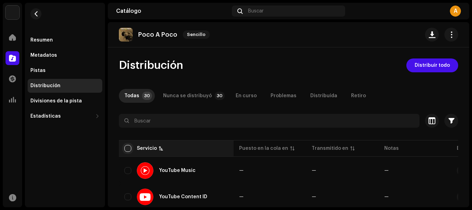
click at [130, 148] on input "checkbox" at bounding box center [127, 148] width 7 height 7
checkbox input "true"
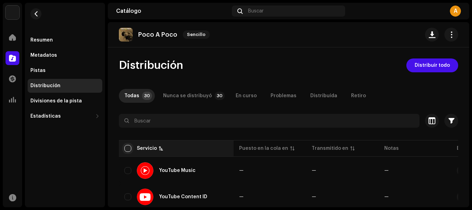
checkbox input "true"
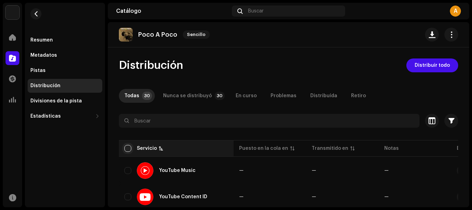
checkbox input "true"
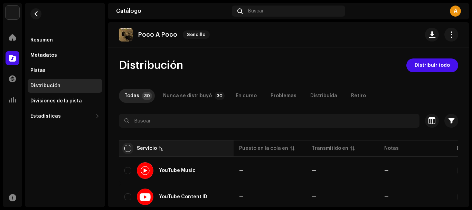
checkbox input "true"
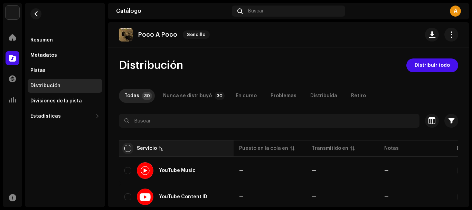
checkbox input "true"
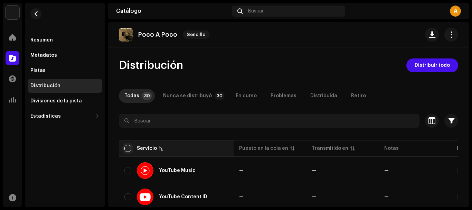
checkbox input "true"
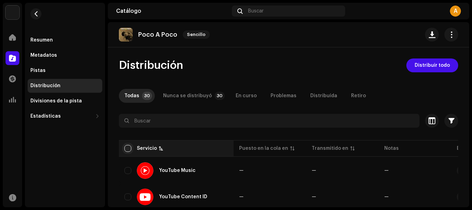
checkbox input "true"
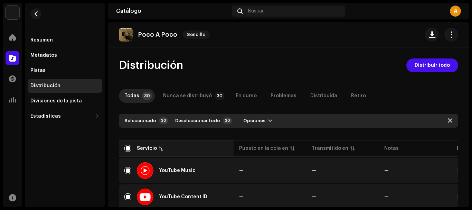
click at [146, 149] on div "Servicio" at bounding box center [147, 148] width 20 height 7
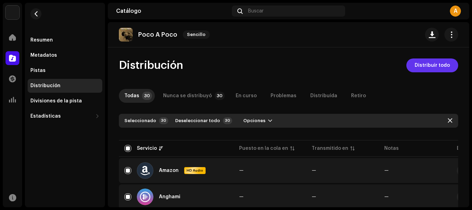
click at [429, 64] on span "Distribuir todo" at bounding box center [432, 65] width 35 height 14
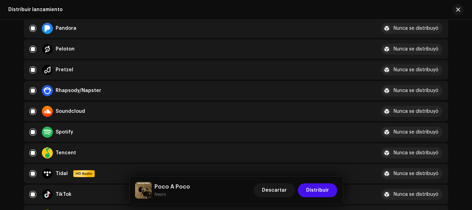
scroll to position [484, 0]
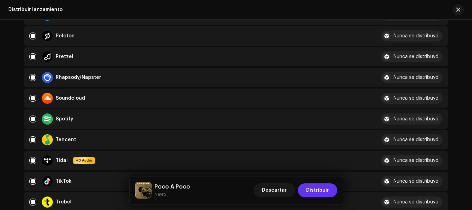
click at [318, 196] on span "Distribuir" at bounding box center [317, 190] width 23 height 14
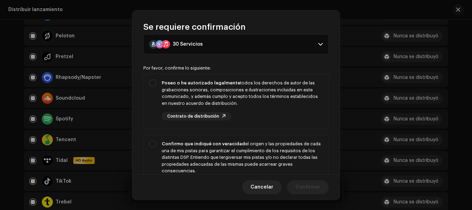
scroll to position [35, 0]
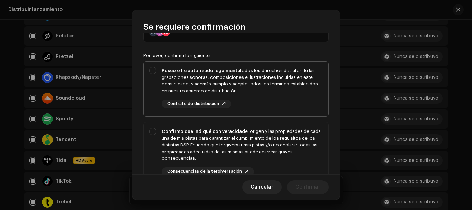
click at [154, 72] on div "Poseo o he autorizado legalmente todos los derechos de autor de las grabaciones…" at bounding box center [236, 88] width 185 height 52
checkbox input "true"
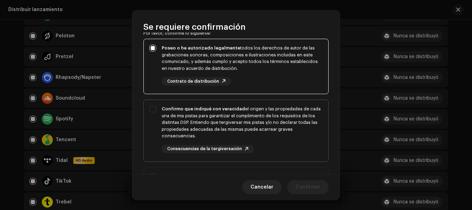
scroll to position [69, 0]
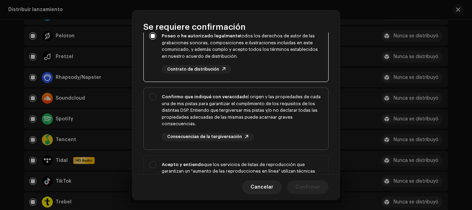
click at [149, 96] on div "Confirmo que indiqué con veracidad el origen y las propiedades de cada una de m…" at bounding box center [236, 117] width 185 height 59
checkbox input "true"
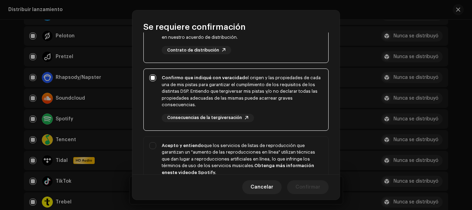
scroll to position [104, 0]
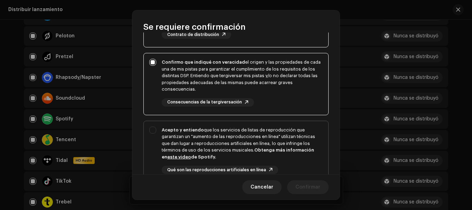
click at [155, 130] on div "Acepto y entiendo que los servicios de listas de reproducción que garantizan un…" at bounding box center [236, 156] width 185 height 70
checkbox input "true"
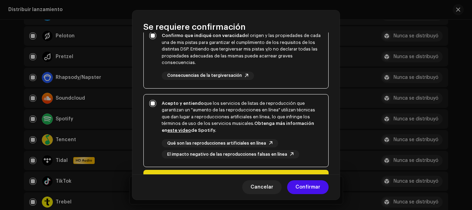
scroll to position [178, 0]
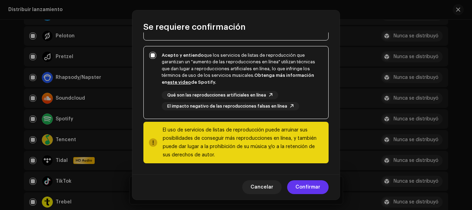
click at [300, 184] on span "Confirmar" at bounding box center [307, 187] width 25 height 14
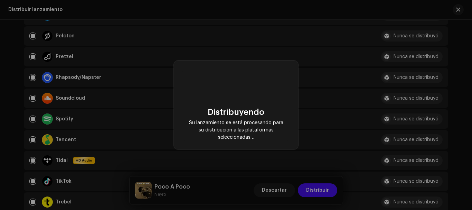
checkbox input "false"
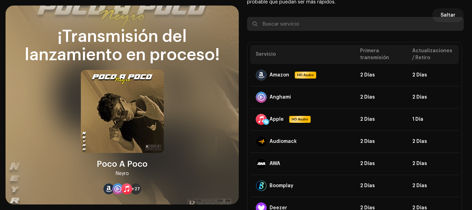
click at [443, 18] on input "text" at bounding box center [355, 24] width 217 height 14
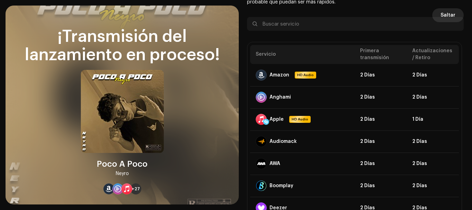
click at [445, 15] on span "Saltar" at bounding box center [448, 15] width 15 height 14
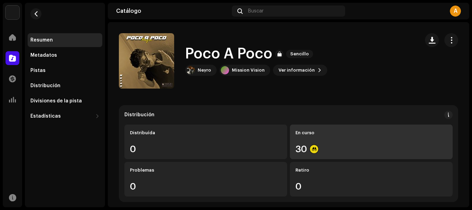
click at [342, 143] on div "En curso 30" at bounding box center [371, 141] width 163 height 35
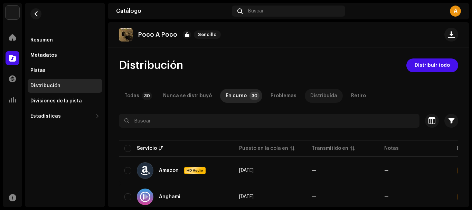
click at [325, 95] on div "Distribuída" at bounding box center [323, 96] width 27 height 14
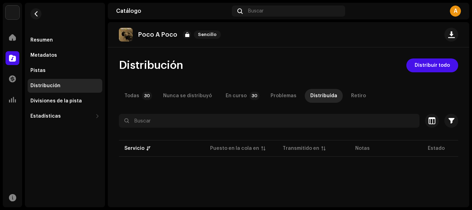
click at [336, 96] on div "Todas 30 Nunca se distribuyó En curso 30 Problemas Distribuída Retiro" at bounding box center [288, 96] width 339 height 14
click at [351, 96] on div "Retiro" at bounding box center [358, 96] width 15 height 14
click at [234, 100] on div "En curso" at bounding box center [236, 96] width 21 height 14
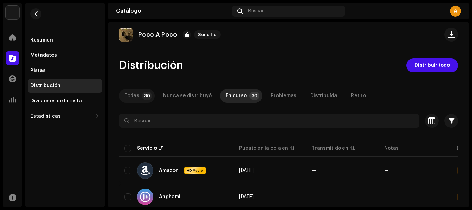
click at [144, 93] on p-badge "30" at bounding box center [147, 96] width 10 height 8
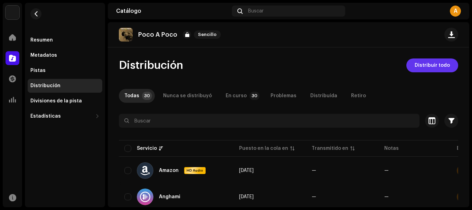
click at [430, 68] on span "Distribuir todo" at bounding box center [432, 65] width 35 height 14
click at [382, 137] on div "No elegible para distribución Los servicios seleccionados no son elegibles para…" at bounding box center [236, 105] width 472 height 210
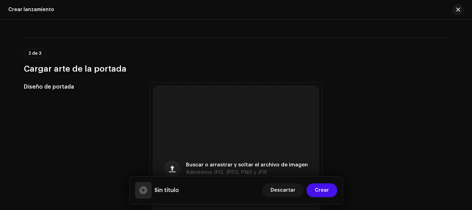
scroll to position [138, 0]
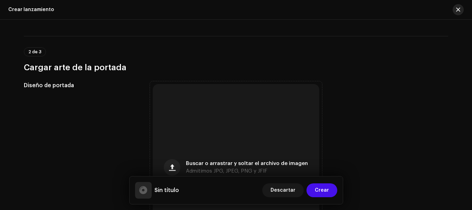
click at [456, 10] on button "button" at bounding box center [458, 9] width 11 height 11
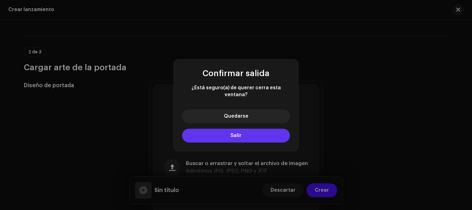
click at [249, 132] on button "Salir" at bounding box center [236, 136] width 108 height 14
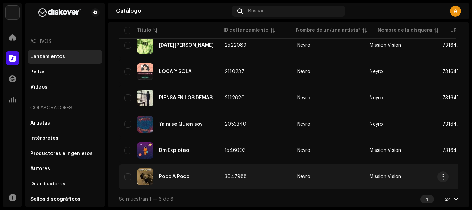
click at [258, 172] on td "3047988" at bounding box center [255, 176] width 73 height 25
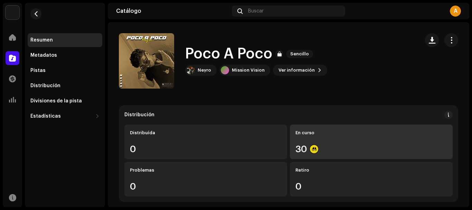
click at [376, 136] on div "En curso 30" at bounding box center [371, 141] width 163 height 35
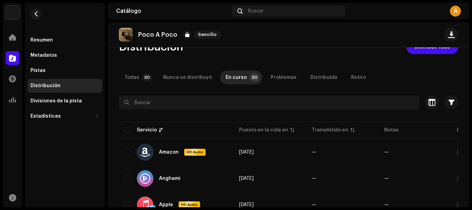
scroll to position [35, 0]
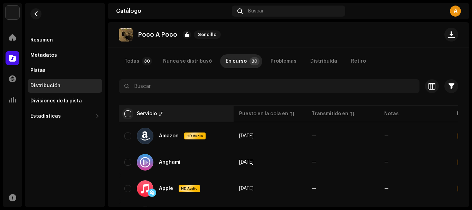
click at [131, 114] on input "checkbox" at bounding box center [127, 113] width 7 height 7
checkbox input "true"
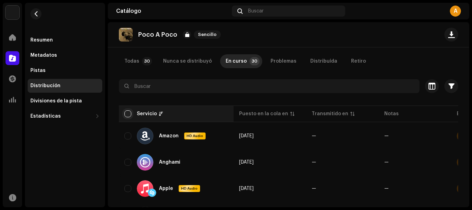
checkbox input "true"
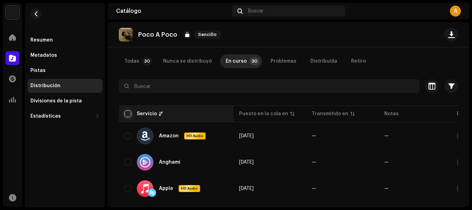
checkbox input "true"
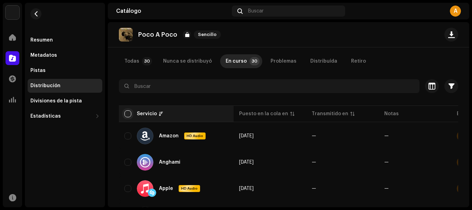
checkbox input "true"
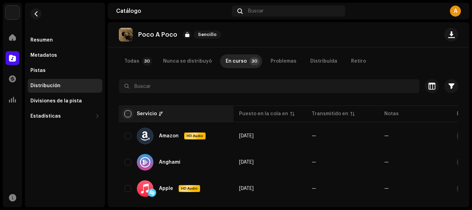
checkbox input "true"
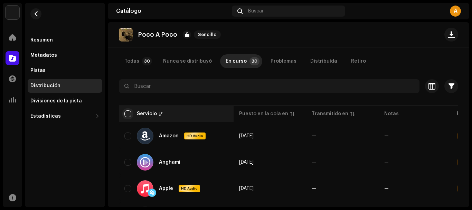
checkbox input "true"
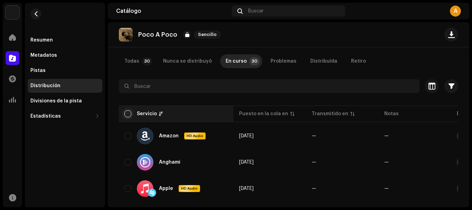
checkbox input "true"
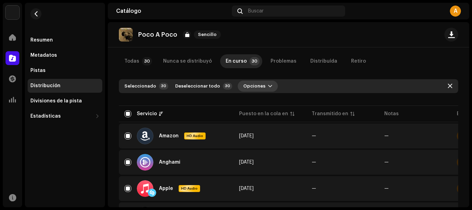
click at [255, 87] on span "Opciones" at bounding box center [254, 86] width 22 height 14
click at [256, 87] on span "Opciones" at bounding box center [254, 86] width 22 height 14
click at [351, 64] on div "Retiro" at bounding box center [358, 61] width 15 height 14
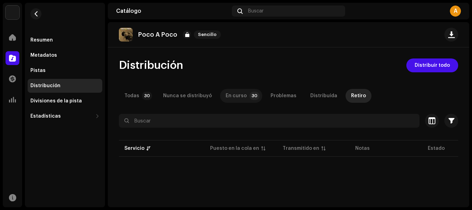
click at [250, 95] on p-badge "30" at bounding box center [255, 96] width 10 height 8
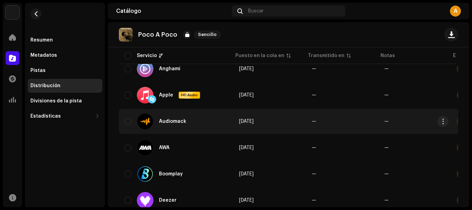
scroll to position [138, 0]
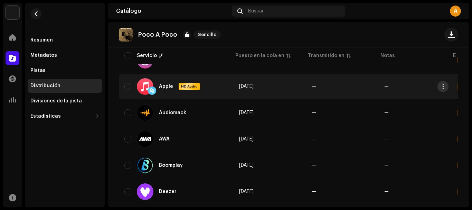
click at [445, 86] on span "button" at bounding box center [443, 87] width 5 height 6
click at [445, 87] on span "button" at bounding box center [443, 87] width 5 height 6
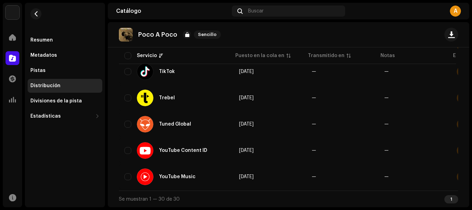
scroll to position [0, 77]
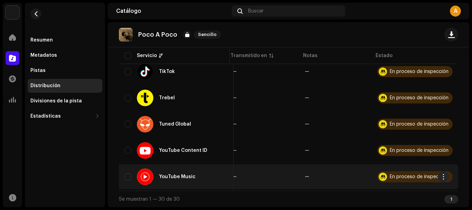
click at [427, 177] on div "En proceso de inspección" at bounding box center [414, 176] width 75 height 11
click at [441, 176] on span "button" at bounding box center [443, 177] width 5 height 6
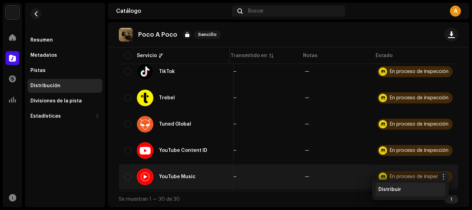
click at [431, 184] on div "Distribuir" at bounding box center [411, 189] width 70 height 14
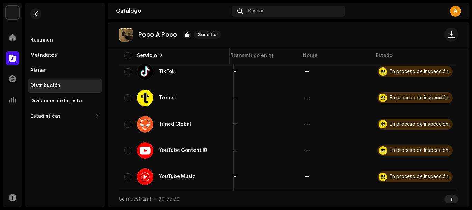
click at [284, 163] on div "No elegible para distribución Un lanzamiento que tiene el estado En proceso de …" at bounding box center [236, 105] width 472 height 210
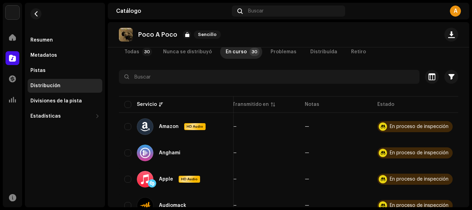
scroll to position [0, 0]
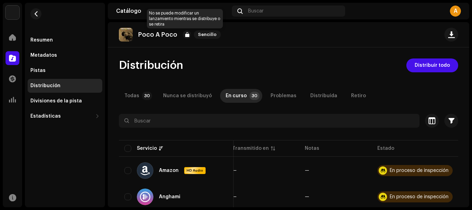
click at [185, 35] on div at bounding box center [187, 34] width 8 height 8
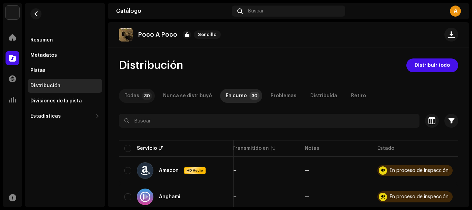
click at [137, 93] on div "Todas" at bounding box center [131, 96] width 15 height 14
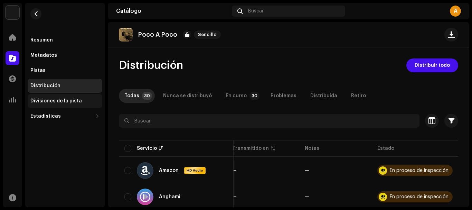
click at [82, 97] on div "Divisiones de la pista" at bounding box center [65, 101] width 75 height 14
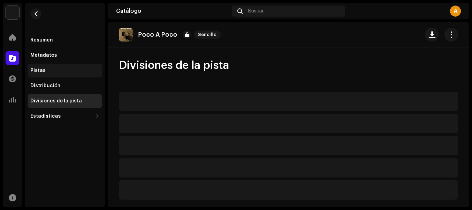
click at [80, 70] on div "Pistas" at bounding box center [64, 71] width 69 height 6
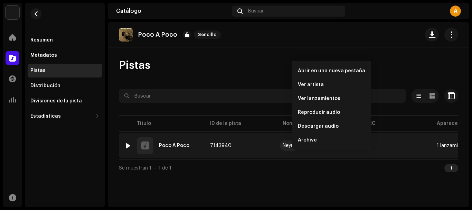
click at [285, 148] on div "Neyro" at bounding box center [289, 145] width 13 height 5
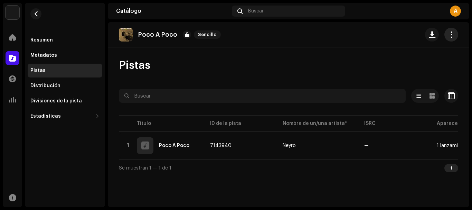
click at [451, 34] on span "button" at bounding box center [451, 35] width 7 height 6
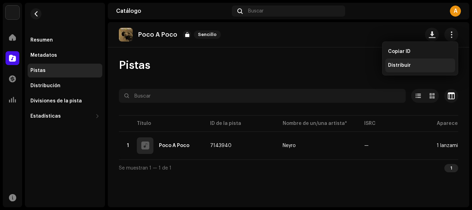
click at [416, 63] on div "Distribuir" at bounding box center [420, 66] width 64 height 6
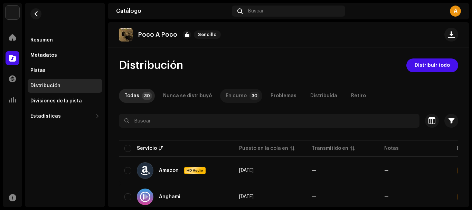
scroll to position [35, 0]
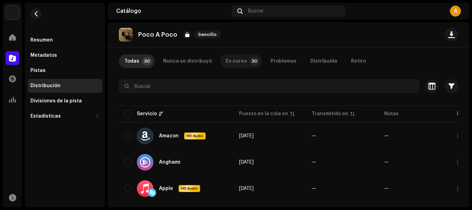
click at [243, 61] on p-tab "En curso 30" at bounding box center [241, 61] width 42 height 14
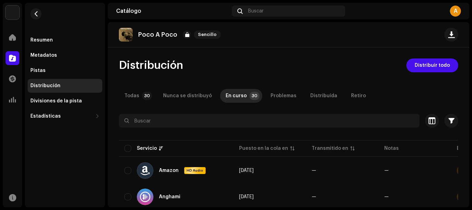
click at [271, 62] on div "Distribución Distribuir todo" at bounding box center [288, 65] width 339 height 14
click at [425, 119] on button "button" at bounding box center [432, 121] width 14 height 14
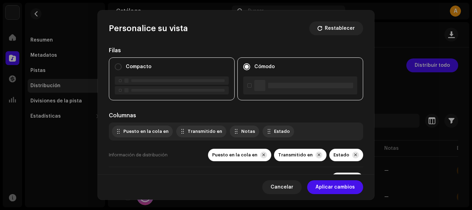
click at [144, 69] on label "Compacto" at bounding box center [139, 67] width 26 height 8
click at [122, 69] on input "Compacto" at bounding box center [118, 66] width 7 height 7
click at [263, 69] on label "Cómodo" at bounding box center [264, 67] width 20 height 8
click at [250, 69] on input "Cómodo" at bounding box center [246, 66] width 7 height 7
radio input "false"
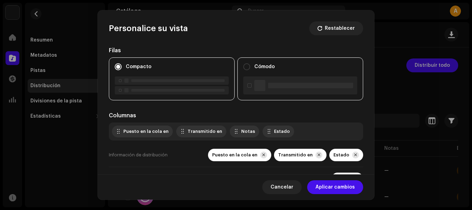
radio input "true"
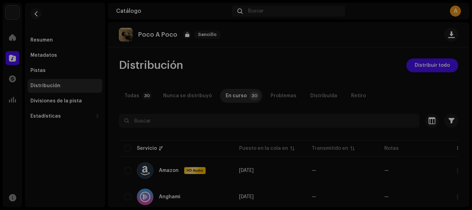
click at [397, 31] on div "Personalice su vista Restablecer Filas Compacto Cómodo Columnas Puesto en la co…" at bounding box center [236, 105] width 472 height 210
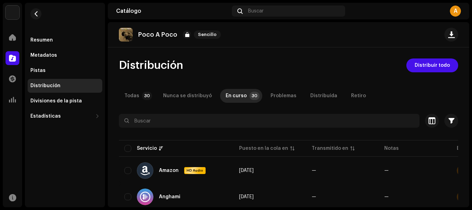
click at [148, 31] on p "Poco A Poco" at bounding box center [157, 34] width 39 height 7
click at [72, 37] on div "Resumen" at bounding box center [65, 40] width 75 height 14
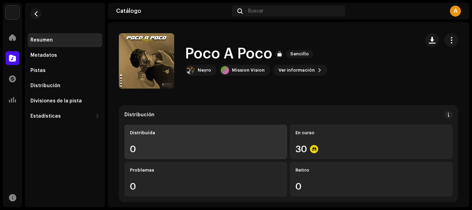
click at [209, 142] on div "Distribuída 0" at bounding box center [205, 141] width 163 height 35
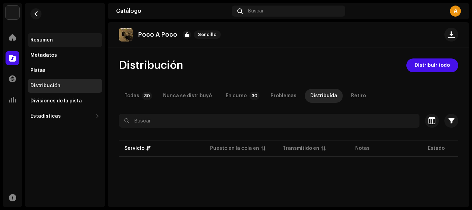
click at [50, 41] on div "Resumen" at bounding box center [41, 40] width 22 height 6
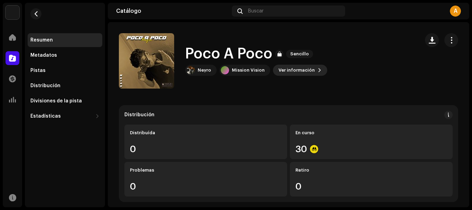
click at [308, 68] on span "Ver información" at bounding box center [297, 70] width 36 height 14
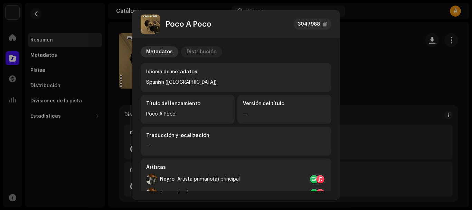
click at [201, 48] on div "Distribución" at bounding box center [202, 51] width 30 height 11
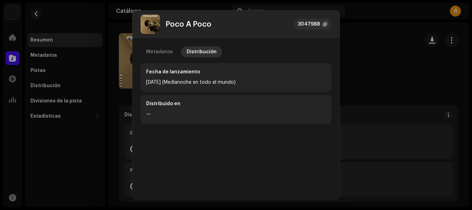
click at [201, 79] on div "9 oct 2025 (Medianoche en todo el mundo)" at bounding box center [236, 82] width 180 height 8
drag, startPoint x: 187, startPoint y: 83, endPoint x: 277, endPoint y: 79, distance: 90.0
click at [277, 79] on div "9 oct 2025 (Medianoche en todo el mundo)" at bounding box center [236, 82] width 180 height 8
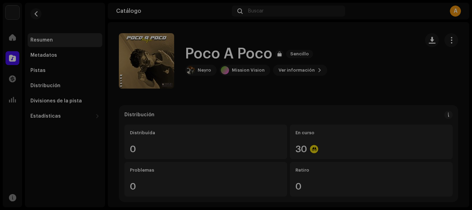
click at [363, 75] on div "Poco A Poco 3047988 Metadatos Distribución Fecha de lanzamiento 9 oct 2025 (Med…" at bounding box center [236, 105] width 472 height 210
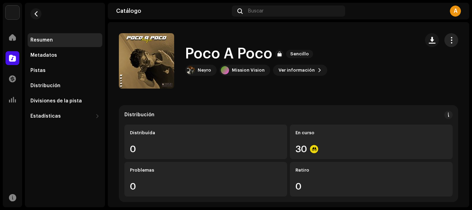
click at [451, 40] on button "button" at bounding box center [451, 40] width 14 height 14
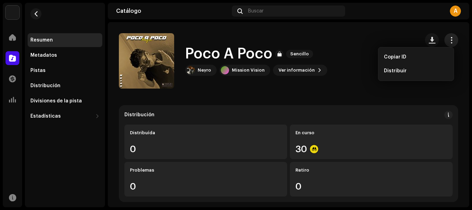
click at [451, 40] on button "button" at bounding box center [451, 40] width 14 height 14
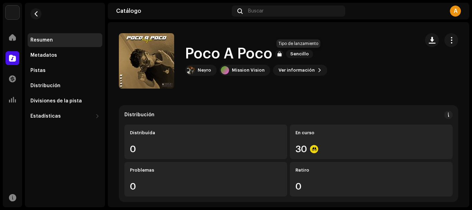
click at [297, 55] on span "Sencillo" at bounding box center [299, 54] width 27 height 8
click at [280, 69] on span "Ver información" at bounding box center [297, 70] width 36 height 14
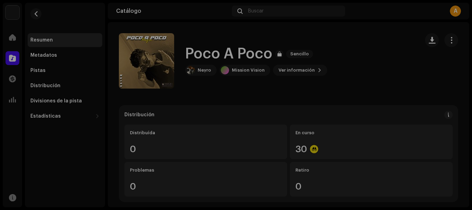
click at [389, 68] on div "Poco A Poco 3047988 Metadatos Distribución Idioma de metadatos Spanish (Latin A…" at bounding box center [236, 105] width 472 height 210
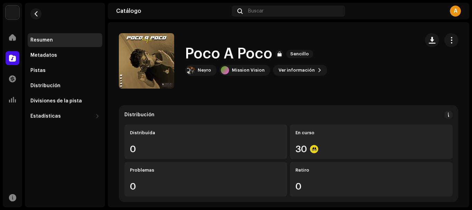
click at [458, 14] on div "A" at bounding box center [455, 11] width 11 height 11
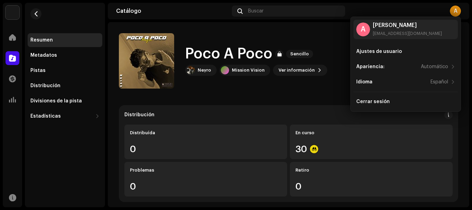
click at [457, 11] on div "A" at bounding box center [455, 11] width 11 height 11
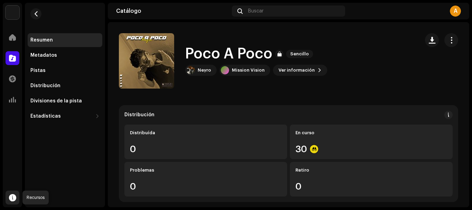
click at [7, 199] on div at bounding box center [13, 197] width 14 height 14
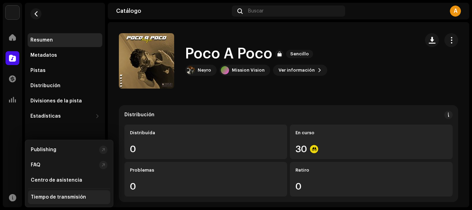
click at [54, 200] on div "Tiempo de transmisión" at bounding box center [69, 197] width 82 height 14
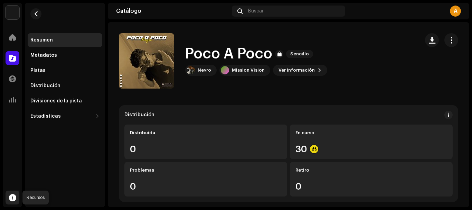
click at [9, 196] on span at bounding box center [12, 198] width 7 height 6
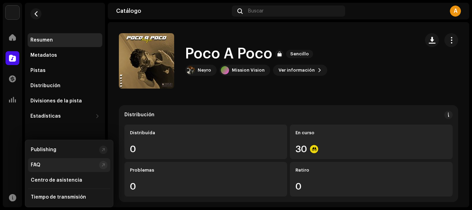
click at [48, 167] on div "FAQ" at bounding box center [64, 165] width 66 height 6
click at [157, 116] on div "Distribución" at bounding box center [288, 115] width 328 height 8
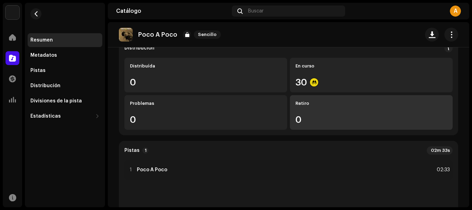
scroll to position [69, 0]
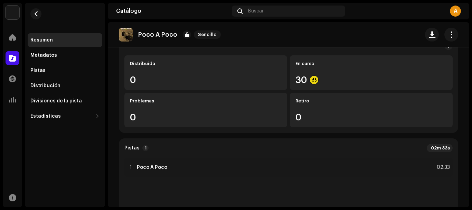
click at [361, 73] on re-o-release-hero "Poco A Poco Sencillo Poco A Poco Sencillo Neyro Mission Vision Ver información" at bounding box center [288, 49] width 361 height 55
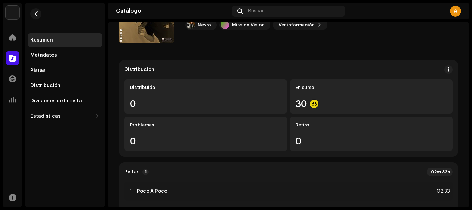
scroll to position [35, 0]
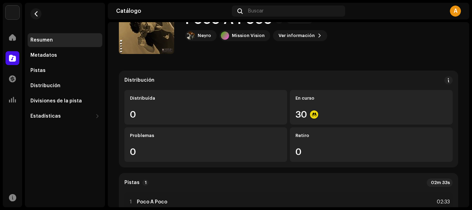
click at [442, 76] on div "Distribución Distribuída 0 En curso 30 Problemas 0 Retiro 0" at bounding box center [288, 118] width 339 height 97
click at [444, 77] on button at bounding box center [448, 80] width 8 height 8
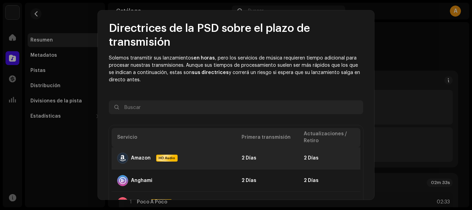
click at [288, 160] on td "2 Días" at bounding box center [267, 158] width 62 height 22
click at [304, 158] on td "2 Días" at bounding box center [329, 158] width 62 height 22
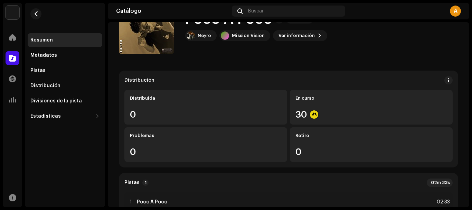
click at [416, 38] on div "Directrices de la PSD sobre el plazo de transmisión Solemos transmitir sus lanz…" at bounding box center [236, 105] width 472 height 210
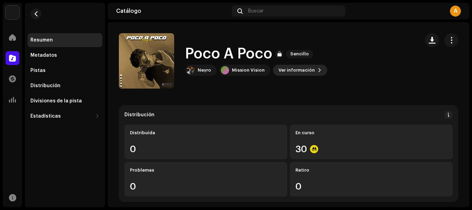
click at [304, 75] on span "Ver información" at bounding box center [297, 70] width 36 height 14
click at [362, 67] on div "Poco A Poco 3047988 Metadatos Distribución Idioma de metadatos Spanish (Latin A…" at bounding box center [236, 105] width 472 height 210
click at [449, 41] on span "button" at bounding box center [451, 40] width 7 height 6
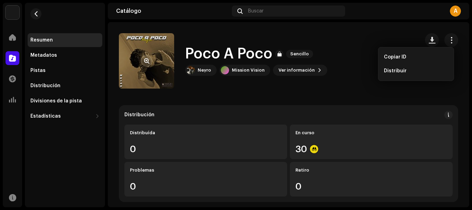
click at [150, 41] on re-a-cover at bounding box center [146, 60] width 55 height 55
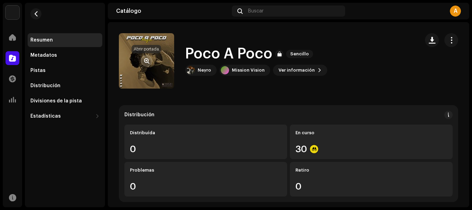
click at [147, 59] on span "button" at bounding box center [146, 61] width 5 height 6
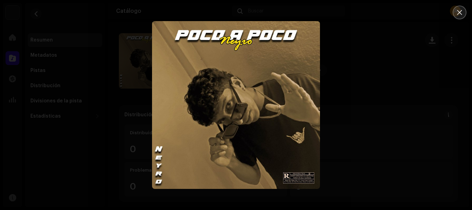
click at [459, 10] on icon "Close" at bounding box center [459, 12] width 6 height 6
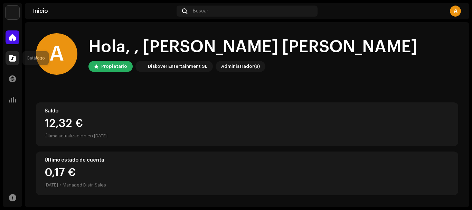
click at [7, 58] on div at bounding box center [13, 58] width 14 height 14
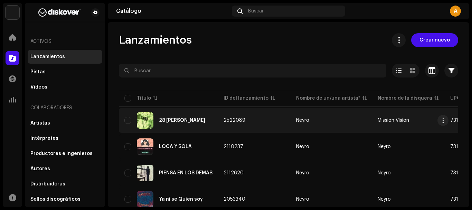
click at [272, 126] on td "2522089" at bounding box center [254, 120] width 73 height 25
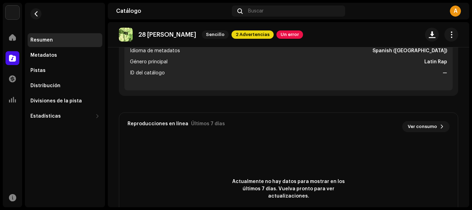
scroll to position [311, 0]
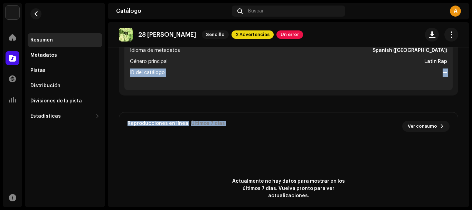
drag, startPoint x: 464, startPoint y: 134, endPoint x: 472, endPoint y: 60, distance: 74.7
click at [472, 60] on div "Neyro Inicio Catálogo Transacciones Estadísticas Recursos Resumen Metadatos Pis…" at bounding box center [236, 105] width 472 height 210
click at [462, 115] on div "Distribución Distribuída 29 En curso 0 Problemas 1 Retiro 1 Pistas 1 03m 07s 1 …" at bounding box center [288, 94] width 361 height 600
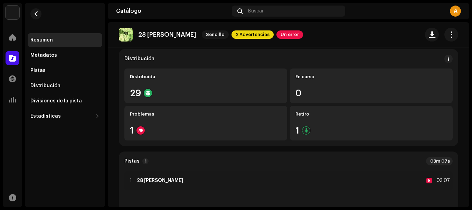
scroll to position [27, 0]
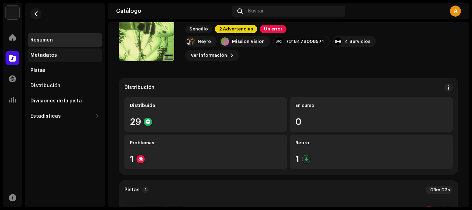
click at [58, 58] on div "Metadatos" at bounding box center [64, 56] width 69 height 6
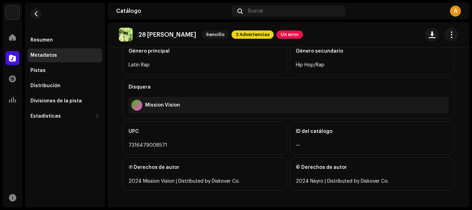
scroll to position [314, 0]
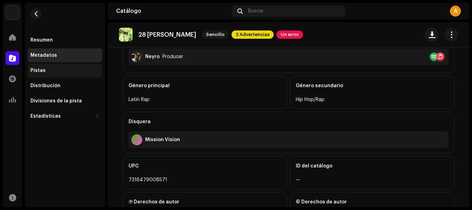
click at [78, 69] on div "Pistas" at bounding box center [64, 71] width 69 height 6
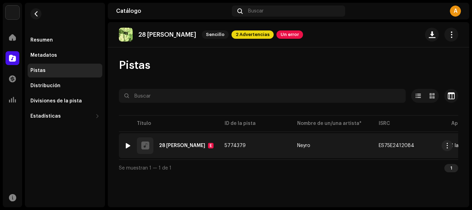
click at [292, 154] on td "Neyro" at bounding box center [333, 145] width 82 height 25
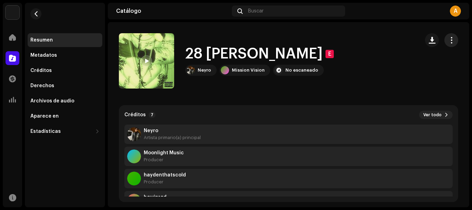
click at [448, 43] on span "button" at bounding box center [451, 40] width 7 height 6
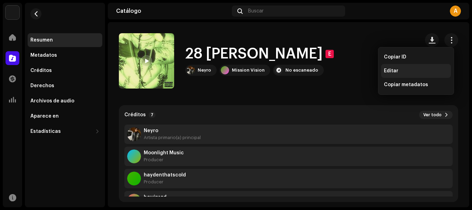
click at [426, 68] on div "Editar" at bounding box center [416, 71] width 64 height 6
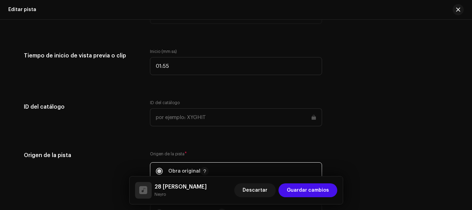
scroll to position [803, 0]
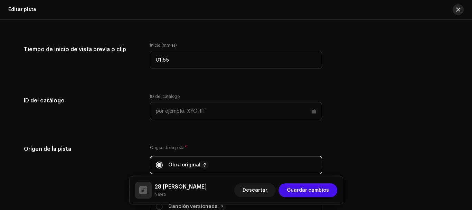
click at [459, 10] on span "button" at bounding box center [458, 10] width 4 height 6
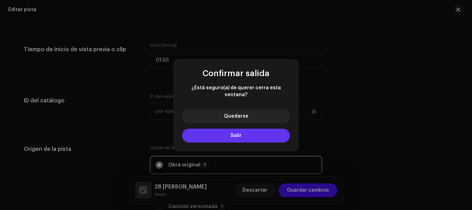
click at [245, 129] on button "Salir" at bounding box center [236, 136] width 108 height 14
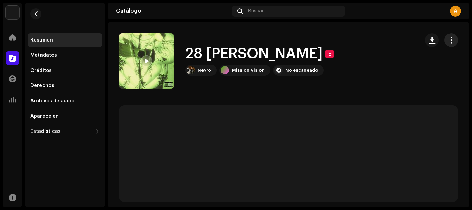
click at [448, 40] on span "button" at bounding box center [451, 40] width 7 height 6
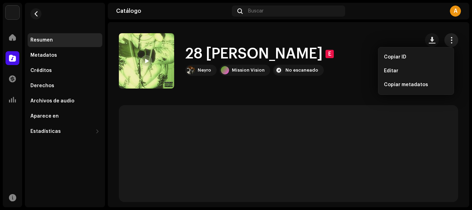
click at [448, 39] on span "button" at bounding box center [451, 40] width 7 height 6
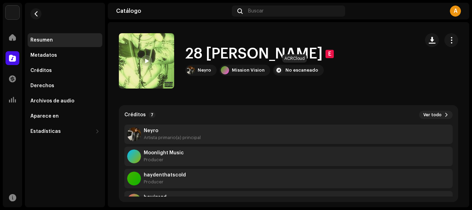
click at [290, 71] on div "No escaneado" at bounding box center [301, 70] width 33 height 6
click at [277, 70] on div at bounding box center [278, 70] width 8 height 8
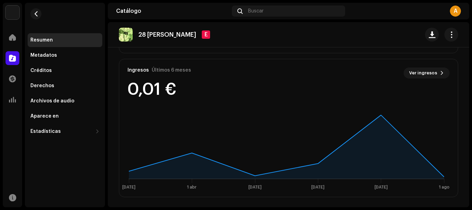
scroll to position [509, 0]
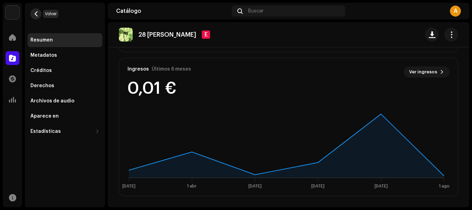
click at [36, 16] on span "button" at bounding box center [36, 14] width 5 height 6
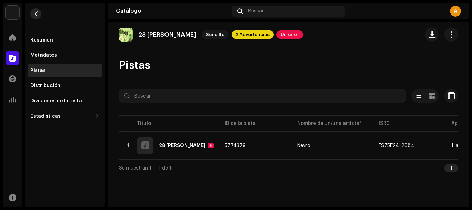
click at [38, 19] on button "button" at bounding box center [35, 13] width 11 height 11
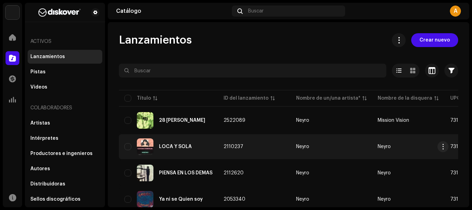
click at [207, 149] on div "LOCA Y SOLA" at bounding box center [168, 146] width 88 height 17
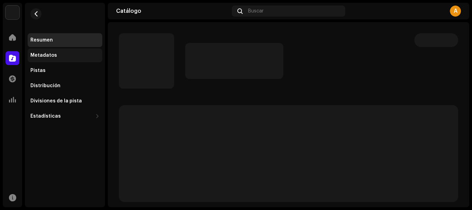
click at [62, 58] on div "Metadatos" at bounding box center [65, 55] width 75 height 14
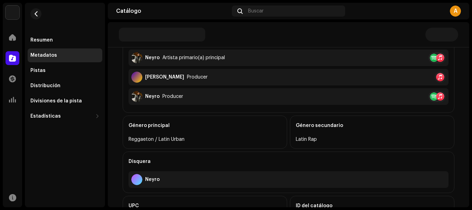
scroll to position [277, 0]
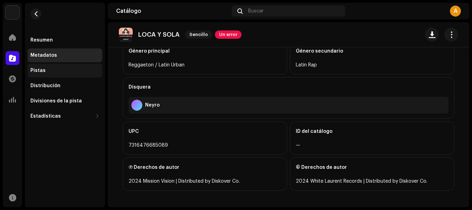
click at [84, 70] on div "Pistas" at bounding box center [64, 71] width 69 height 6
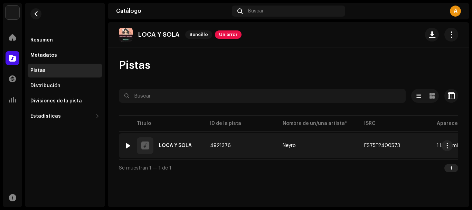
click at [329, 143] on re-a-table-link "Neyro" at bounding box center [318, 145] width 70 height 5
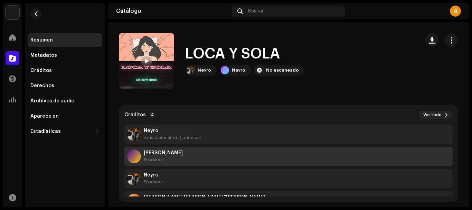
scroll to position [22, 0]
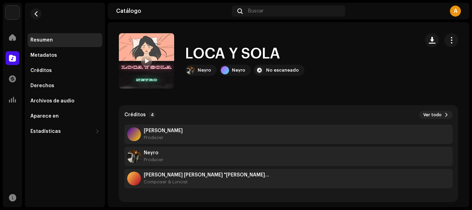
click at [244, 180] on div "[PERSON_NAME] [PERSON_NAME] "[PERSON_NAME]... Composer & Lyricist" at bounding box center [288, 178] width 328 height 19
click at [207, 177] on strong "[PERSON_NAME] [PERSON_NAME] "[PERSON_NAME]..." at bounding box center [206, 175] width 125 height 6
click at [448, 41] on span "button" at bounding box center [451, 40] width 7 height 6
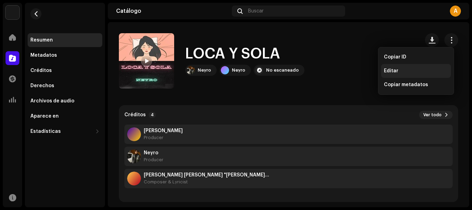
click at [401, 75] on div "Editar" at bounding box center [416, 71] width 70 height 14
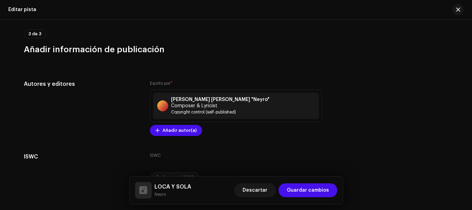
scroll to position [1820, 0]
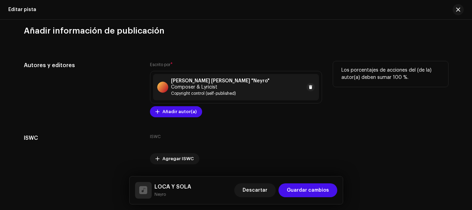
click at [270, 91] on span "Copyright control (self-published)" at bounding box center [237, 94] width 133 height 6
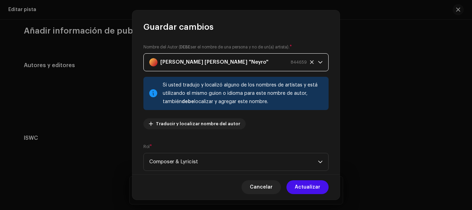
click at [245, 65] on div "[PERSON_NAME] [PERSON_NAME] "Neyro" 844659" at bounding box center [228, 62] width 158 height 17
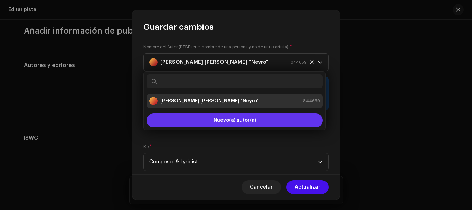
click at [235, 117] on button "Nuevo(a) autor(a)" at bounding box center [235, 120] width 176 height 14
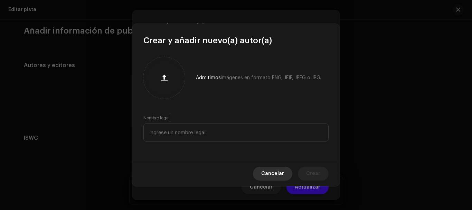
click at [274, 172] on span "Cancelar" at bounding box center [272, 174] width 23 height 14
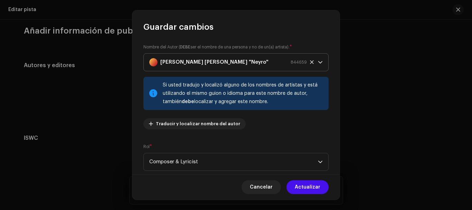
click at [310, 63] on icon at bounding box center [312, 62] width 4 height 4
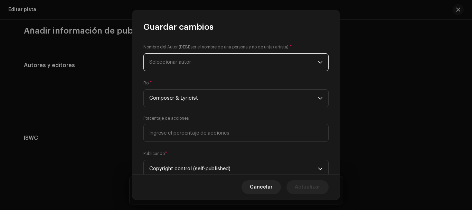
click at [265, 59] on span "Seleccionar autor" at bounding box center [233, 62] width 169 height 17
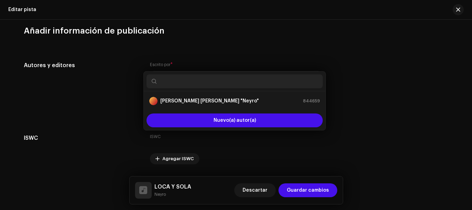
click at [357, 69] on div "Guardar cambios Nombre del Autor ( DEBE ser el nombre de una persona y no de un…" at bounding box center [236, 105] width 472 height 210
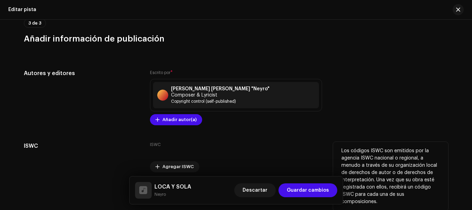
scroll to position [1800, 0]
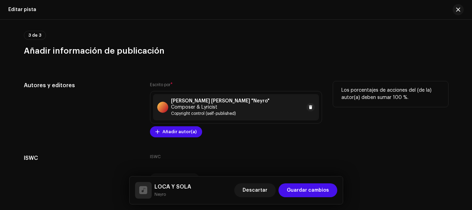
click at [262, 111] on div "[PERSON_NAME] [PERSON_NAME] "Neyro" Composer & Lyricist Copyright control (self…" at bounding box center [236, 107] width 166 height 26
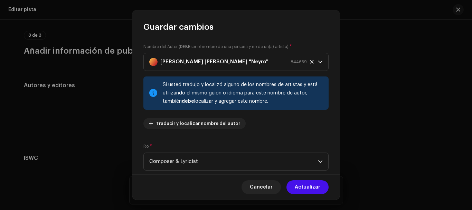
scroll to position [0, 0]
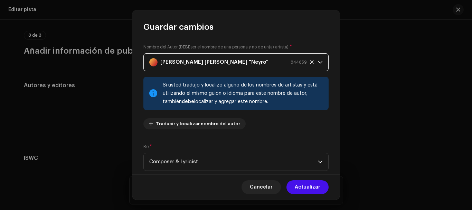
click at [252, 66] on div "[PERSON_NAME] [PERSON_NAME] "Neyro" 844659" at bounding box center [228, 62] width 158 height 17
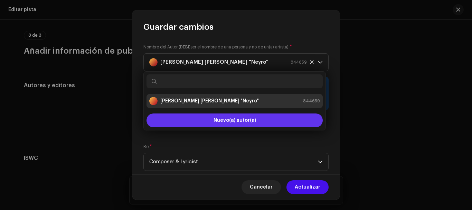
click at [232, 120] on span "Nuevo(a) autor(a)" at bounding box center [235, 120] width 43 height 5
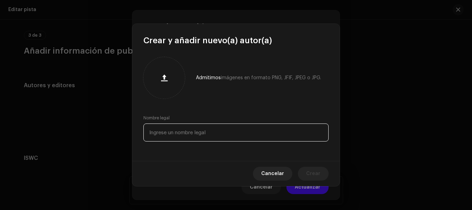
click at [230, 130] on input "text" at bounding box center [235, 132] width 185 height 18
click at [274, 171] on span "Cancelar" at bounding box center [272, 174] width 23 height 14
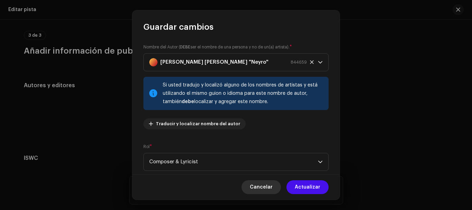
click at [272, 184] on span "Cancelar" at bounding box center [261, 187] width 23 height 14
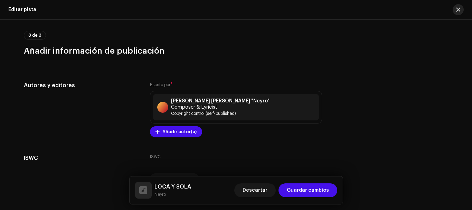
click at [459, 10] on span "button" at bounding box center [458, 10] width 4 height 6
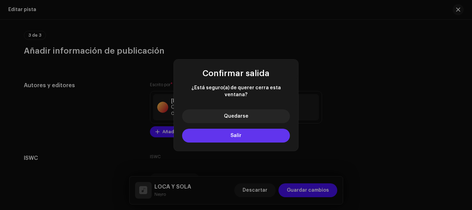
click at [219, 133] on button "Salir" at bounding box center [236, 136] width 108 height 14
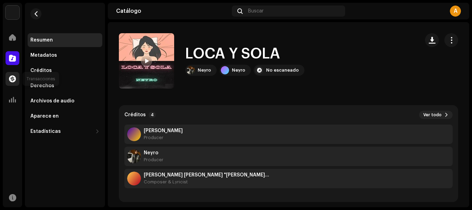
click at [16, 76] on div at bounding box center [13, 79] width 14 height 14
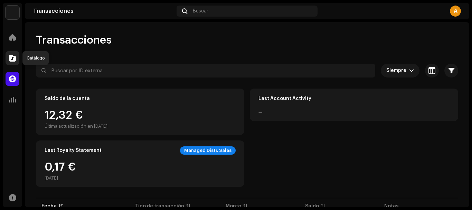
click at [16, 60] on span at bounding box center [12, 58] width 7 height 6
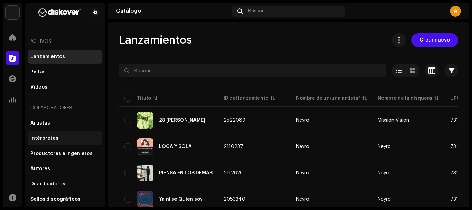
click at [66, 139] on div "Intérpretes" at bounding box center [64, 138] width 69 height 6
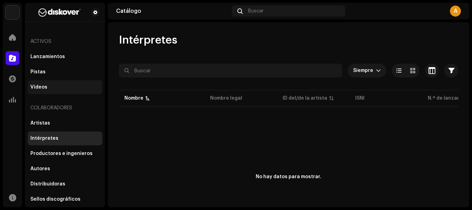
click at [56, 88] on div "Videos" at bounding box center [64, 87] width 69 height 6
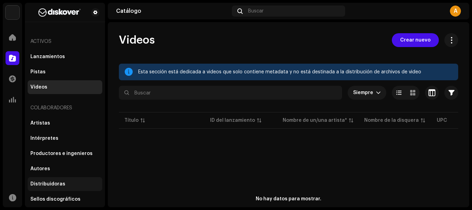
click at [67, 179] on div "Distribuidoras" at bounding box center [65, 184] width 75 height 14
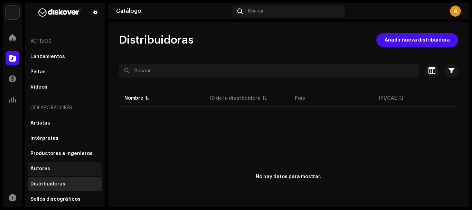
click at [63, 166] on div "Autores" at bounding box center [64, 169] width 69 height 6
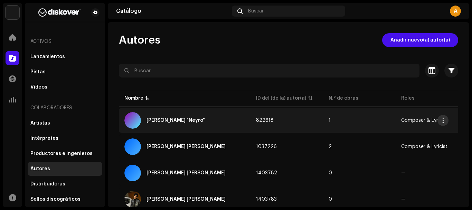
click at [442, 119] on span "button" at bounding box center [443, 120] width 5 height 6
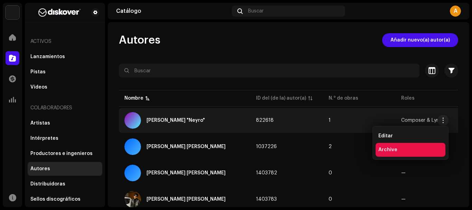
click at [422, 150] on div "Archive" at bounding box center [410, 150] width 64 height 6
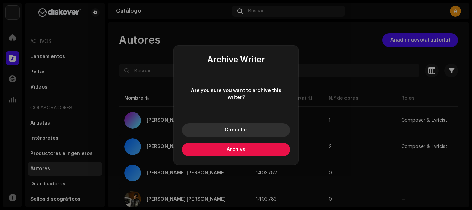
click at [278, 131] on button "Cancelar" at bounding box center [236, 130] width 108 height 14
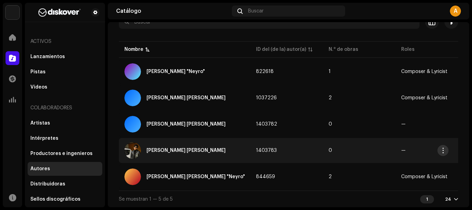
click at [448, 149] on button "button" at bounding box center [442, 150] width 11 height 11
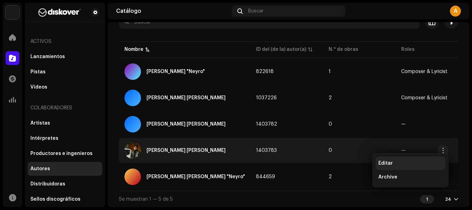
click at [431, 159] on div "Editar" at bounding box center [411, 163] width 70 height 14
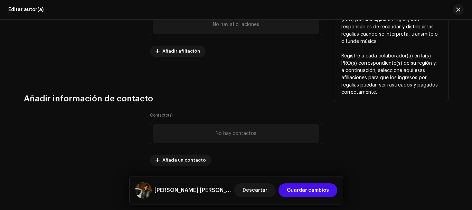
scroll to position [524, 0]
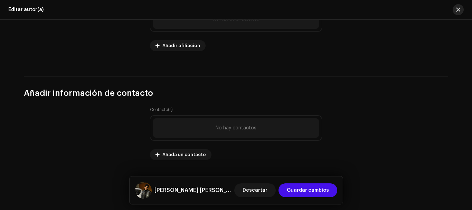
click at [462, 11] on button "button" at bounding box center [458, 9] width 11 height 11
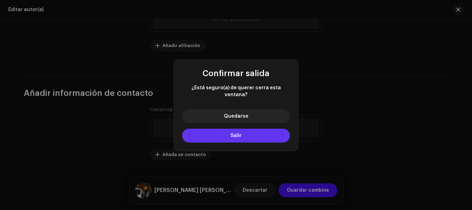
click at [265, 129] on button "Salir" at bounding box center [236, 136] width 108 height 14
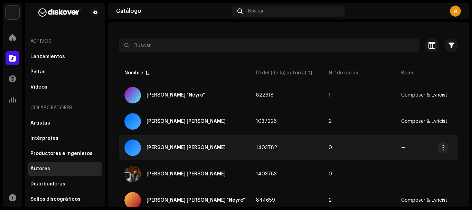
scroll to position [51, 0]
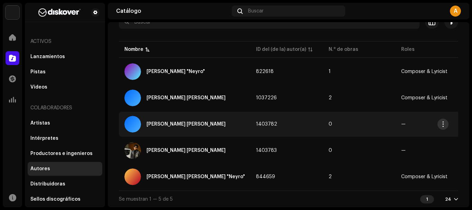
click at [441, 124] on span "button" at bounding box center [443, 124] width 5 height 6
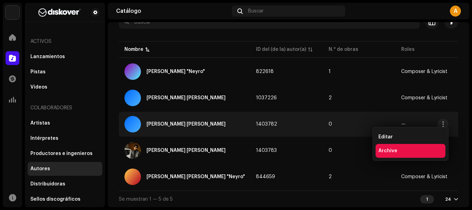
click at [415, 148] on div "Archive" at bounding box center [411, 151] width 70 height 14
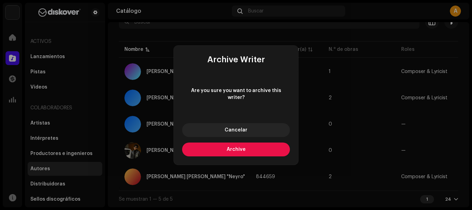
click at [264, 147] on button "Archive" at bounding box center [236, 149] width 108 height 14
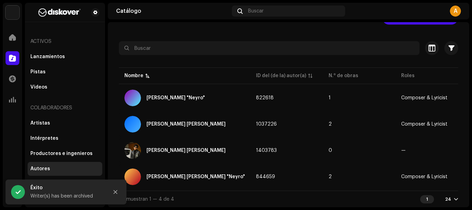
scroll to position [25, 0]
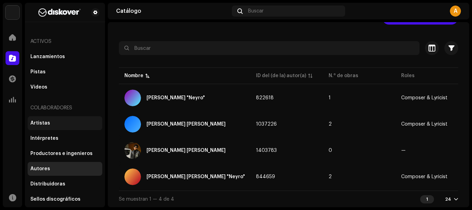
click at [75, 119] on div "Artistas" at bounding box center [65, 123] width 75 height 14
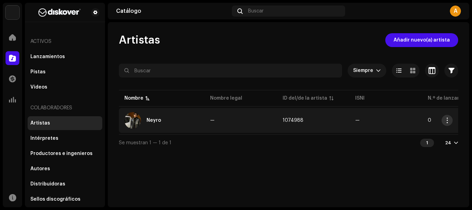
click at [449, 119] on span "button" at bounding box center [447, 120] width 5 height 6
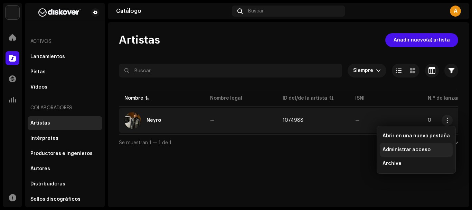
click at [428, 148] on div "Administrar acceso" at bounding box center [416, 150] width 67 height 6
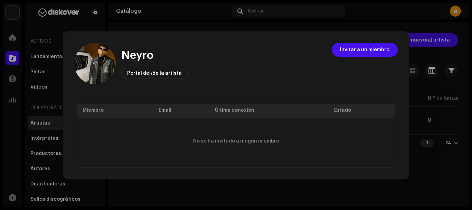
click at [82, 63] on img at bounding box center [94, 63] width 41 height 41
click at [130, 72] on span "Portal del/de la artista" at bounding box center [154, 73] width 55 height 5
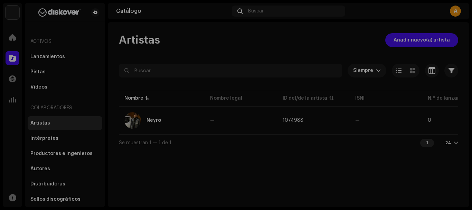
click at [443, 98] on div "Neyro Portal del/de la artista Invitar a un miembro Miembro Email Última conexi…" at bounding box center [236, 105] width 472 height 210
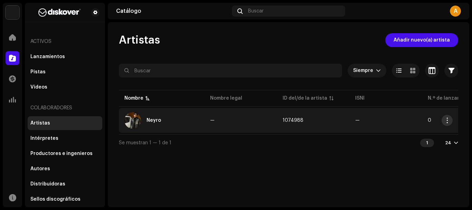
click at [449, 120] on span "button" at bounding box center [447, 120] width 5 height 6
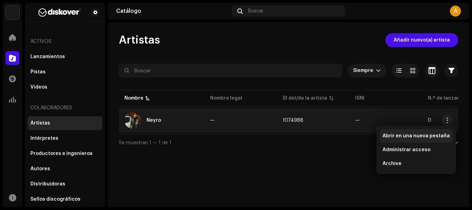
click at [430, 138] on span "Abrir en una nueva pestaña" at bounding box center [416, 136] width 67 height 6
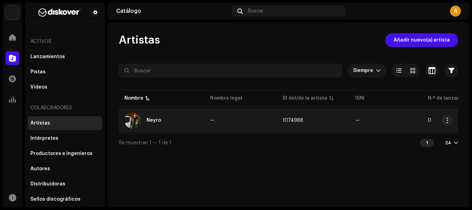
click at [219, 120] on td "—" at bounding box center [241, 120] width 73 height 25
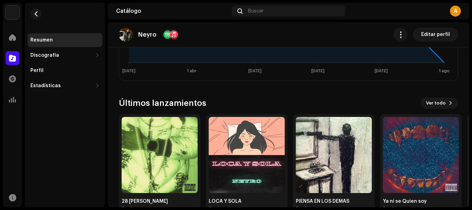
scroll to position [541, 0]
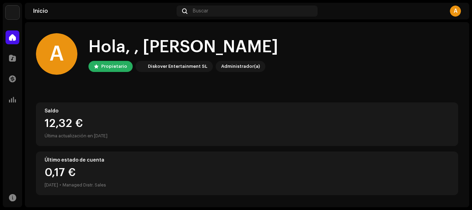
click at [190, 68] on div "Diskover Entertainment SL" at bounding box center [177, 66] width 59 height 8
click at [13, 64] on div at bounding box center [13, 58] width 14 height 14
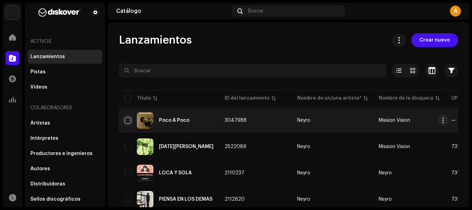
click at [131, 117] on input "checkbox" at bounding box center [127, 120] width 7 height 7
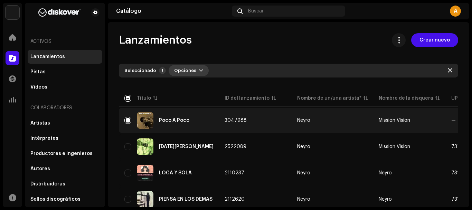
click at [194, 67] on button "Opciones" at bounding box center [189, 70] width 40 height 11
click at [199, 70] on span "button" at bounding box center [201, 71] width 4 height 6
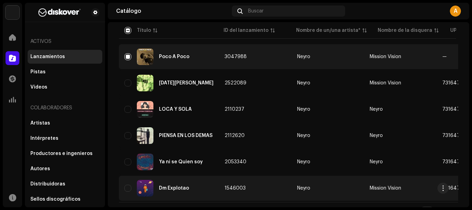
scroll to position [69, 0]
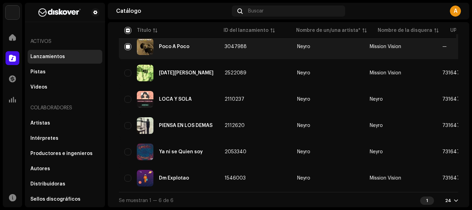
drag, startPoint x: 252, startPoint y: 197, endPoint x: 418, endPoint y: 200, distance: 165.6
click at [418, 200] on div "Seleccionado 1 Opciones Filtros Estado de distribución Nunca se distribuyó En c…" at bounding box center [288, 98] width 339 height 220
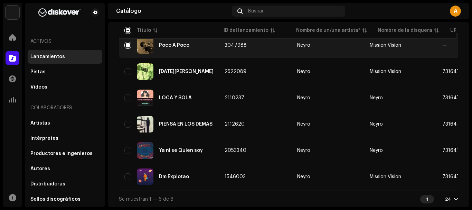
click at [271, 196] on div "Se muestran 1 — 6 de 6 1 24" at bounding box center [288, 198] width 339 height 17
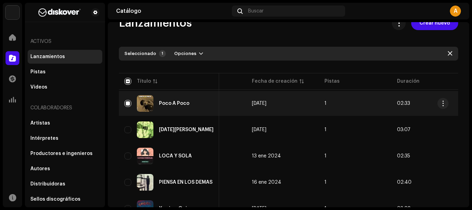
scroll to position [8, 0]
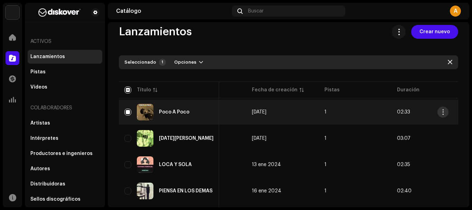
click at [442, 115] on button "button" at bounding box center [442, 111] width 11 height 11
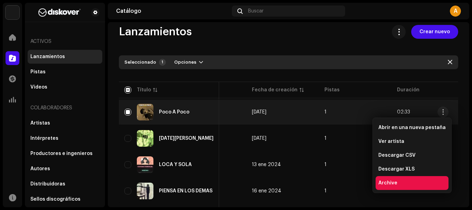
click at [407, 180] on div "Archive" at bounding box center [411, 183] width 67 height 6
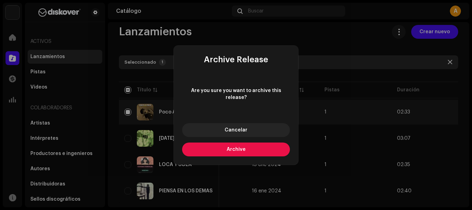
click at [241, 147] on span "Archive" at bounding box center [236, 149] width 19 height 5
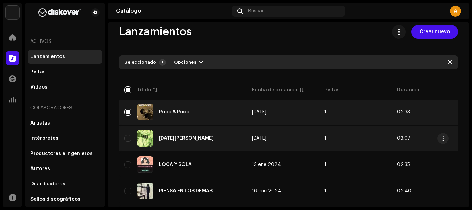
checkbox input "false"
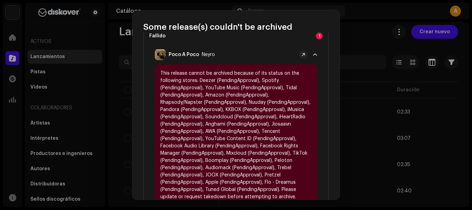
scroll to position [0, 0]
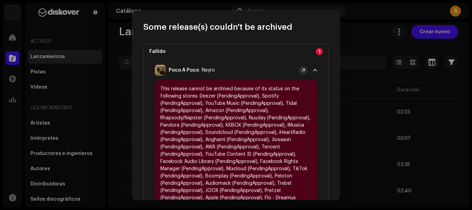
click at [299, 70] on button at bounding box center [303, 70] width 8 height 8
click at [316, 54] on p-badge "1" at bounding box center [319, 51] width 7 height 7
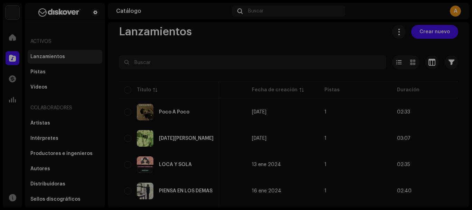
click at [359, 25] on div "Some release(s) couldn't be archived Fallido 1 Poco A Poco Neyro" at bounding box center [236, 105] width 472 height 210
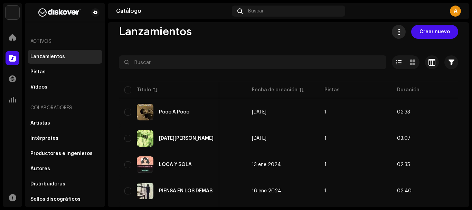
click at [400, 34] on span at bounding box center [399, 32] width 7 height 6
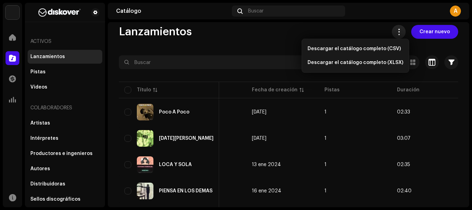
click at [399, 34] on span at bounding box center [399, 32] width 7 height 6
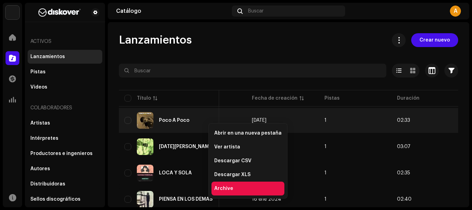
click at [237, 185] on div "Archive" at bounding box center [247, 188] width 73 height 14
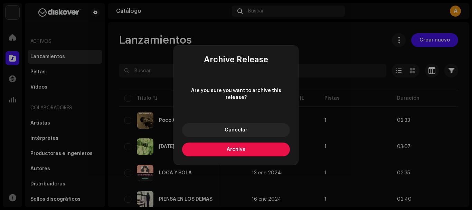
click at [264, 146] on button "Archive" at bounding box center [236, 149] width 108 height 14
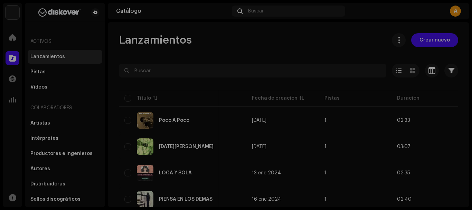
click at [389, 125] on div "Some release(s) couldn't be archived Fallido 1 Poco A Poco Neyro" at bounding box center [236, 105] width 472 height 210
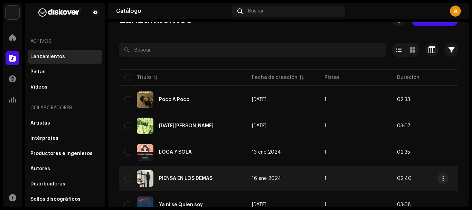
scroll to position [9, 0]
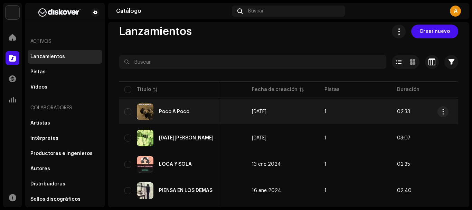
click at [347, 120] on td "1" at bounding box center [355, 111] width 73 height 25
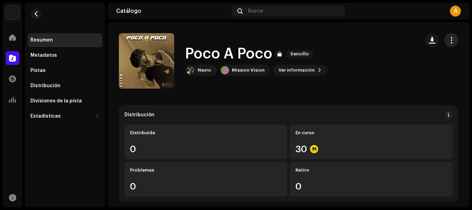
click at [450, 43] on span "button" at bounding box center [451, 40] width 7 height 6
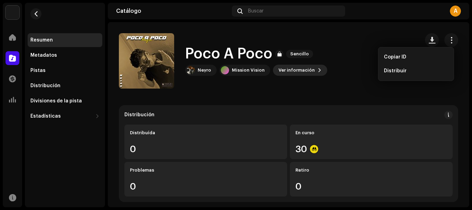
click at [310, 72] on button "Ver información" at bounding box center [300, 70] width 54 height 11
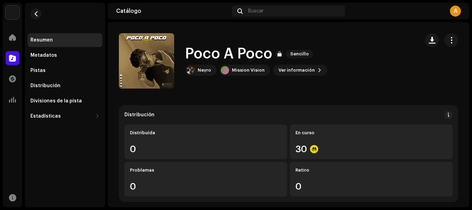
click at [375, 56] on div "Poco A Poco 3047988 Metadatos Distribución Idioma de metadatos Spanish (Latin A…" at bounding box center [236, 105] width 472 height 210
click at [444, 40] on button "button" at bounding box center [451, 40] width 14 height 14
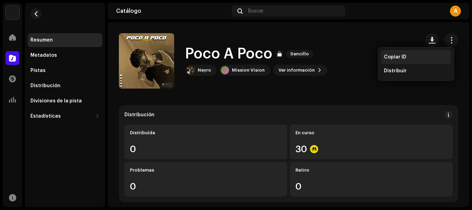
click at [420, 57] on div "Copiar ID" at bounding box center [416, 57] width 64 height 6
